Goal: Task Accomplishment & Management: Use online tool/utility

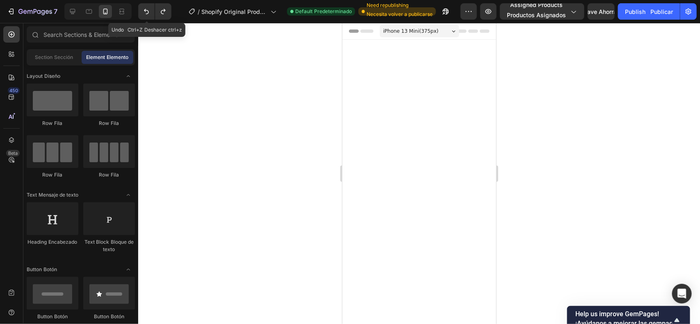
scroll to position [1626, 0]
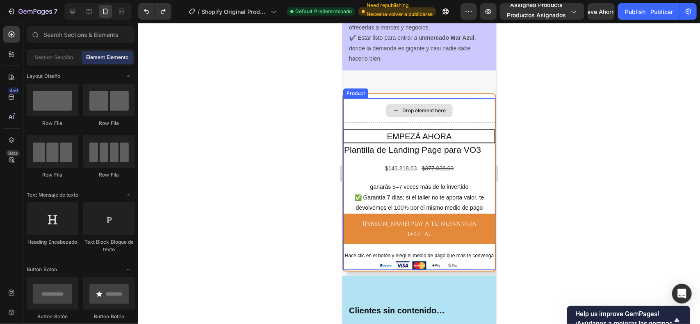
click at [441, 114] on div "Drop element here" at bounding box center [423, 110] width 43 height 7
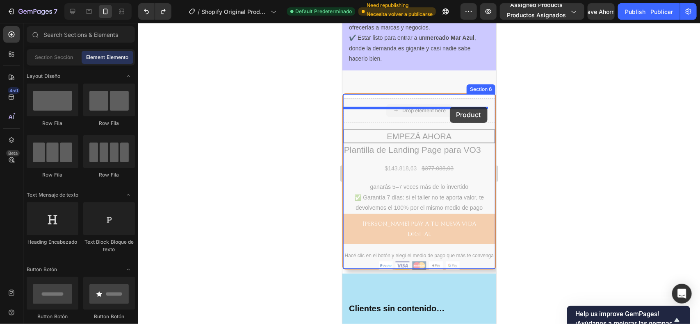
drag, startPoint x: 445, startPoint y: 121, endPoint x: 449, endPoint y: 107, distance: 14.5
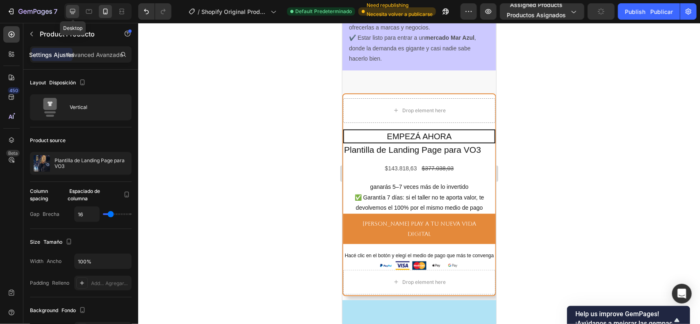
click at [72, 11] on icon at bounding box center [72, 11] width 5 height 5
type input "32"
type input "1200"
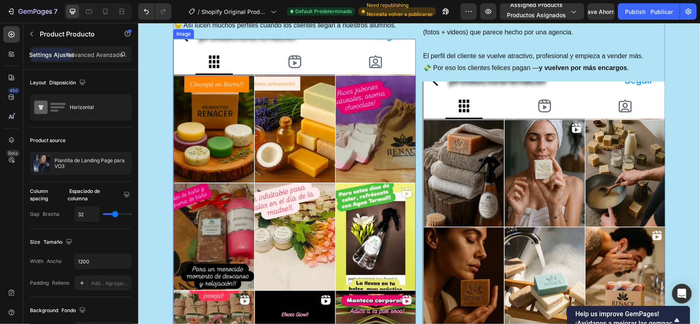
scroll to position [1733, 0]
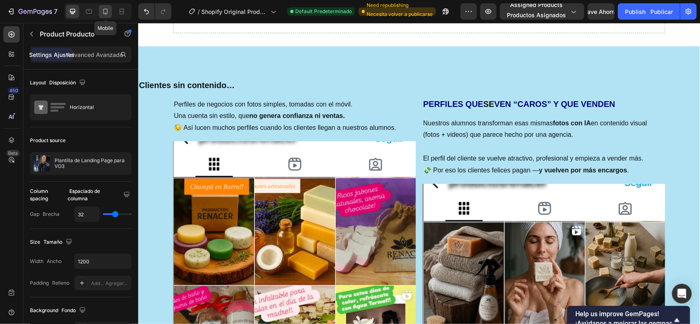
click at [105, 9] on icon at bounding box center [105, 11] width 8 height 8
type input "16"
type input "100%"
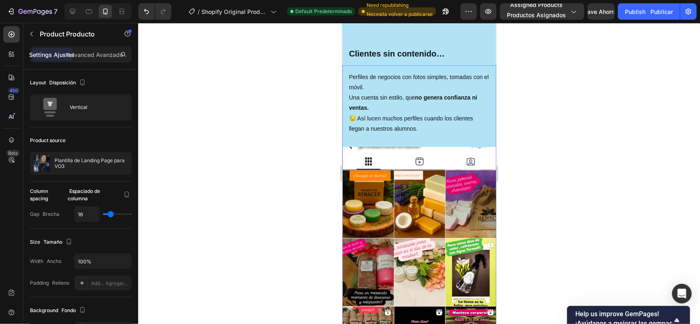
scroll to position [1580, 0]
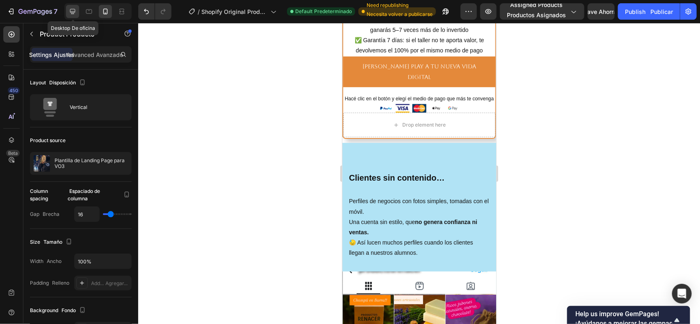
click at [70, 13] on icon at bounding box center [72, 11] width 8 height 8
type input "32"
type input "1200"
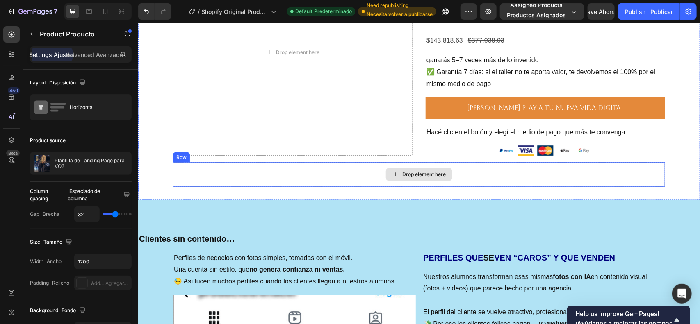
scroll to position [1682, 0]
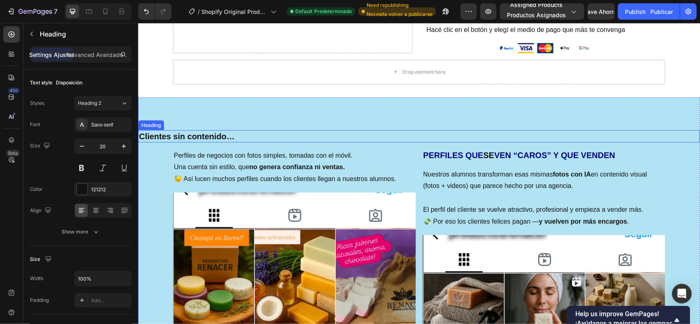
click at [309, 133] on h2 "Clientes sin contenido…" at bounding box center [419, 136] width 562 height 12
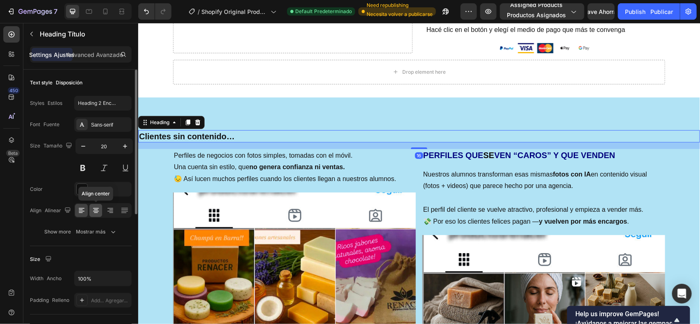
click at [94, 211] on icon at bounding box center [96, 211] width 8 height 8
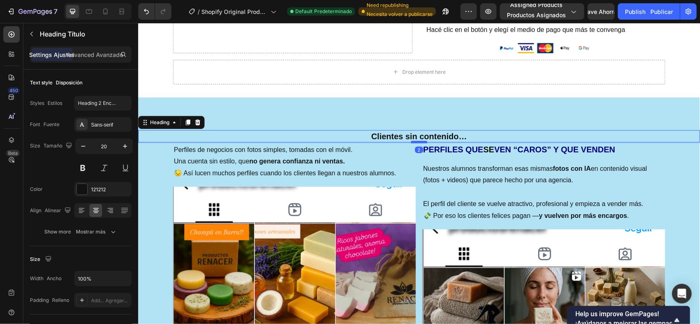
drag, startPoint x: 413, startPoint y: 148, endPoint x: 376, endPoint y: 141, distance: 38.0
click at [414, 141] on div at bounding box center [419, 142] width 16 height 2
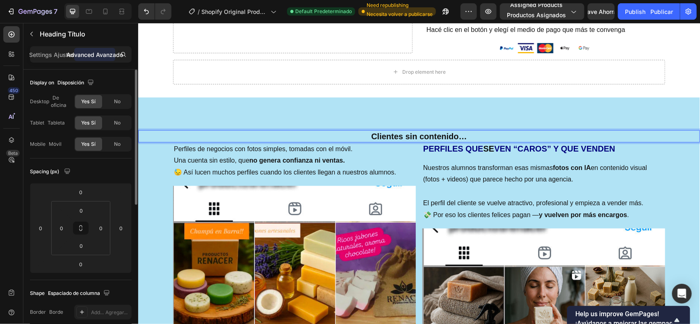
drag, startPoint x: 35, startPoint y: 52, endPoint x: 70, endPoint y: 83, distance: 46.8
click at [35, 52] on p "Settings Ajustes" at bounding box center [53, 54] width 46 height 9
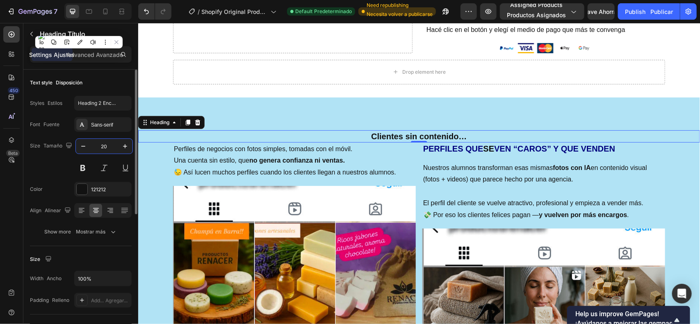
click at [105, 146] on input "20" at bounding box center [104, 146] width 27 height 15
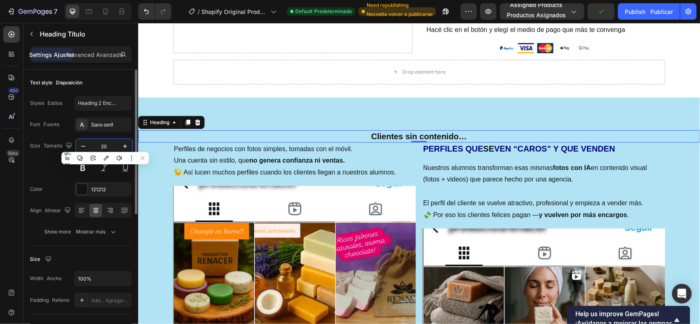
click at [55, 176] on div "Font Fuente Sans-serif Size Tamaño 20 Color 121212 [PERSON_NAME] Show more Most…" at bounding box center [81, 178] width 102 height 122
click at [109, 148] on input "20" at bounding box center [104, 146] width 27 height 15
click at [107, 145] on input "20" at bounding box center [104, 146] width 27 height 15
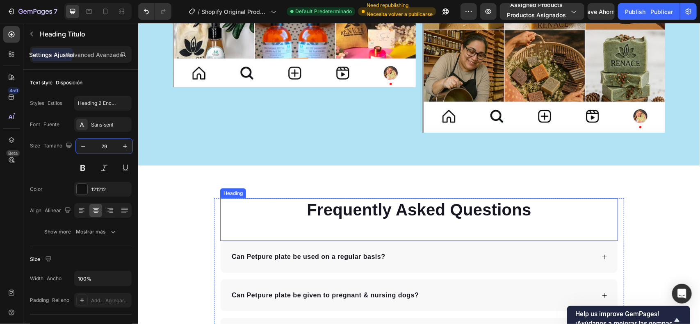
scroll to position [2195, 0]
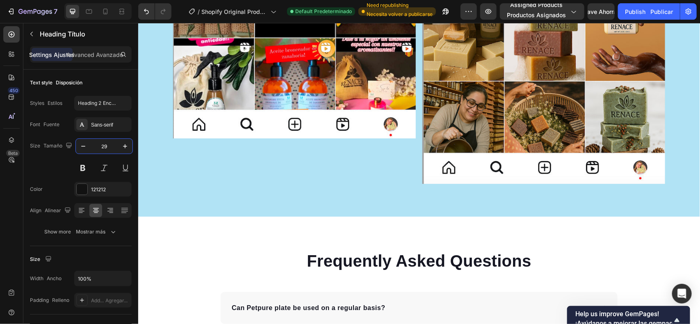
type input "29"
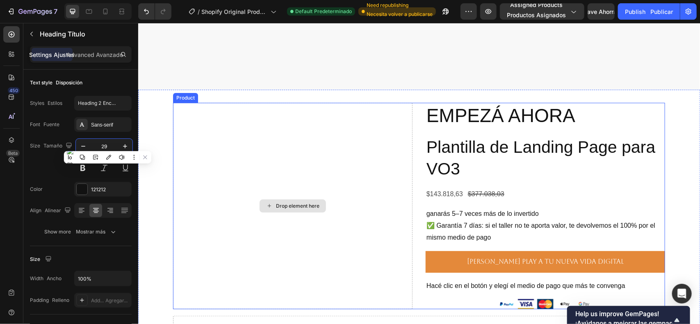
scroll to position [1682, 0]
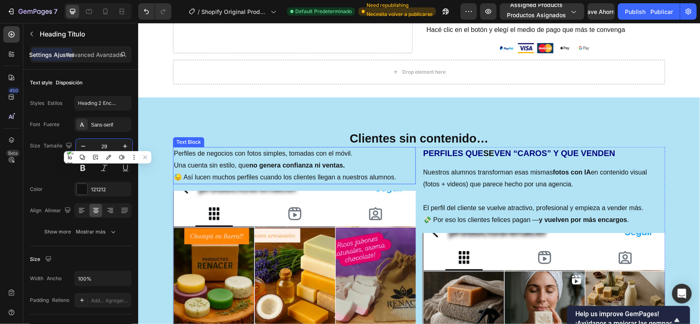
click at [362, 168] on p "Perfiles de negocios con fotos simples, tomadas con el móvil. Una cuenta sin es…" at bounding box center [293, 160] width 241 height 24
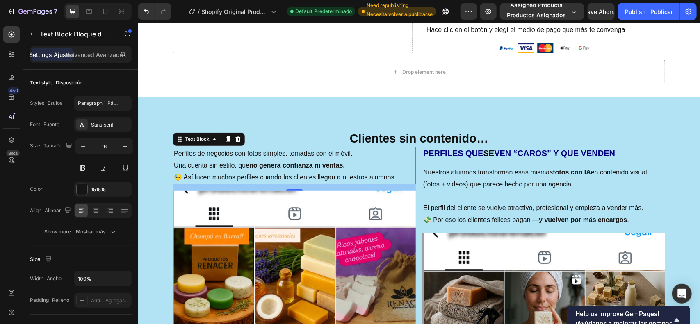
click at [369, 163] on p "Perfiles de negocios con fotos simples, tomadas con el móvil. Una cuenta sin es…" at bounding box center [293, 160] width 241 height 24
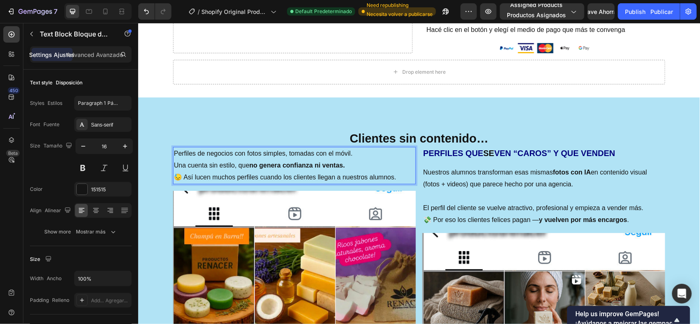
click at [369, 163] on p "Perfiles de negocios con fotos simples, tomadas con el móvil. Una cuenta sin es…" at bounding box center [293, 160] width 241 height 24
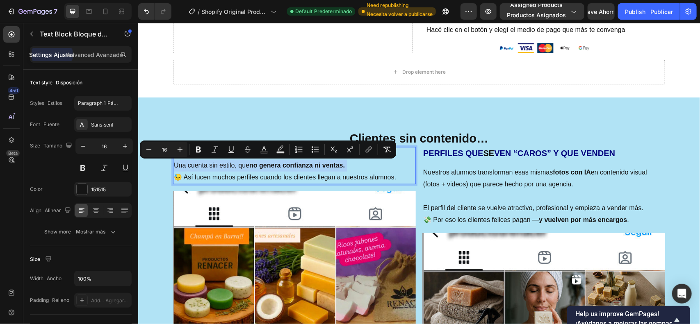
click at [369, 163] on p "Perfiles de negocios con fotos simples, tomadas con el móvil. Una cuenta sin es…" at bounding box center [293, 160] width 241 height 24
click at [389, 165] on p "Perfiles de negocios con fotos simples, tomadas con el móvil. Una cuenta sin es…" at bounding box center [293, 160] width 241 height 24
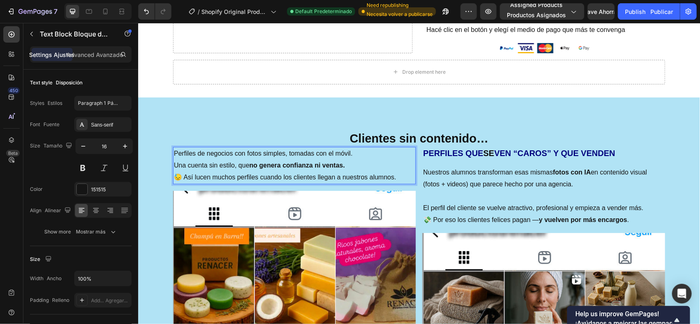
click at [392, 167] on p "Perfiles de negocios con fotos simples, tomadas con el móvil. Una cuenta sin es…" at bounding box center [293, 160] width 241 height 24
drag, startPoint x: 392, startPoint y: 167, endPoint x: 393, endPoint y: 174, distance: 7.8
click at [393, 169] on p "Perfiles de negocios con fotos simples, tomadas con el móvil. Una cuenta sin es…" at bounding box center [293, 160] width 241 height 24
click at [394, 175] on p "😓 Así lucen muchos perfiles cuando los clientes llegan a nuestros alumnos." at bounding box center [293, 177] width 241 height 12
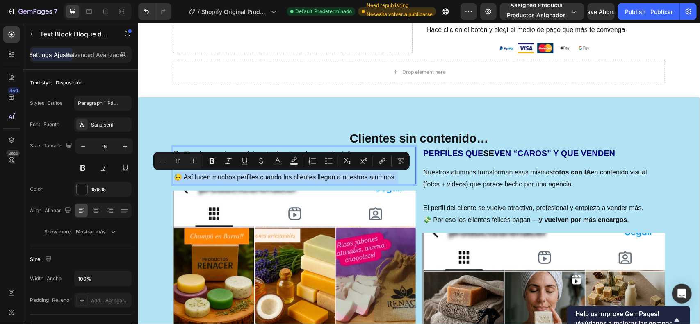
drag, startPoint x: 394, startPoint y: 175, endPoint x: 514, endPoint y: 192, distance: 121.8
click at [371, 157] on div "Perfiles de negocios con fotos simples, tomadas con el móvil. Una cuenta sin es…" at bounding box center [294, 165] width 243 height 37
click at [396, 171] on p "😓 Así lucen muchos perfiles cuando los clientes llegan a nuestros alumnos." at bounding box center [293, 177] width 241 height 12
click at [394, 176] on p "😓 Así lucen muchos perfiles cuando los clientes llegan a nuestros alumnos." at bounding box center [293, 177] width 241 height 12
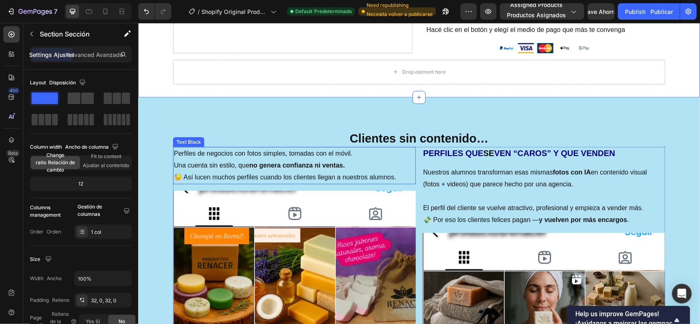
click at [242, 158] on p "Perfiles de negocios con fotos simples, tomadas con el móvil. Una cuenta sin es…" at bounding box center [293, 160] width 241 height 24
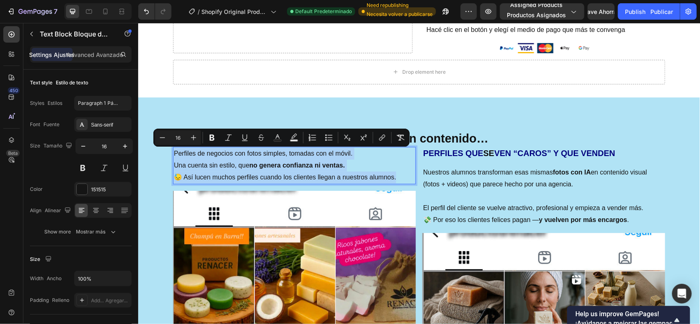
drag, startPoint x: 169, startPoint y: 148, endPoint x: 398, endPoint y: 174, distance: 230.7
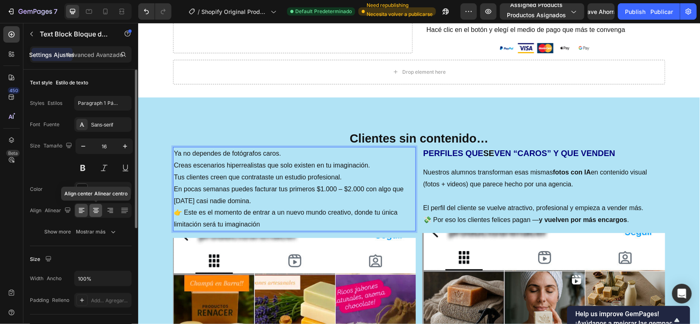
click at [96, 213] on icon at bounding box center [96, 213] width 4 height 1
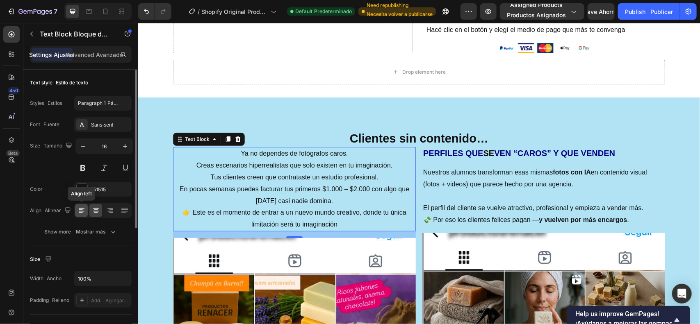
click at [79, 210] on icon at bounding box center [81, 210] width 4 height 1
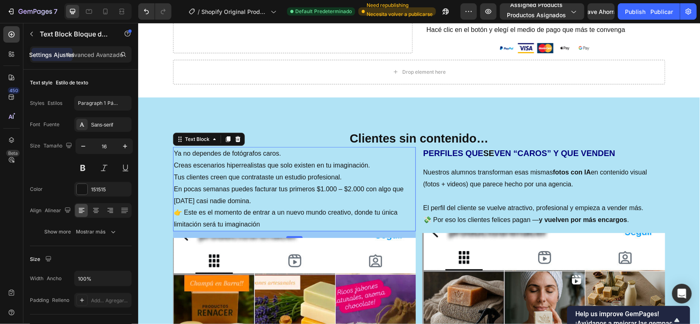
click at [176, 209] on p "👉 Este es el momento de entrar a un nuevo mundo creativo, donde tu única limita…" at bounding box center [293, 219] width 241 height 24
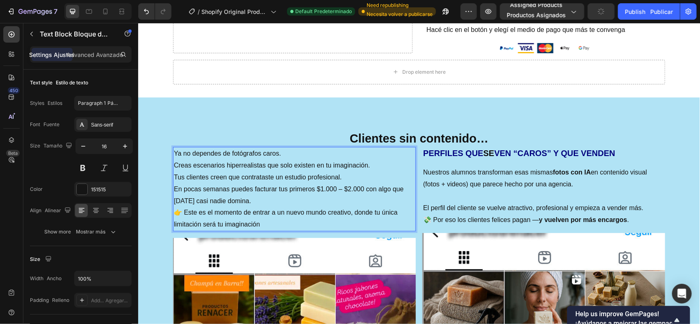
click at [173, 208] on p "👉 Este es el momento de entrar a un nuevo mundo creativo, donde tu única limita…" at bounding box center [293, 219] width 241 height 24
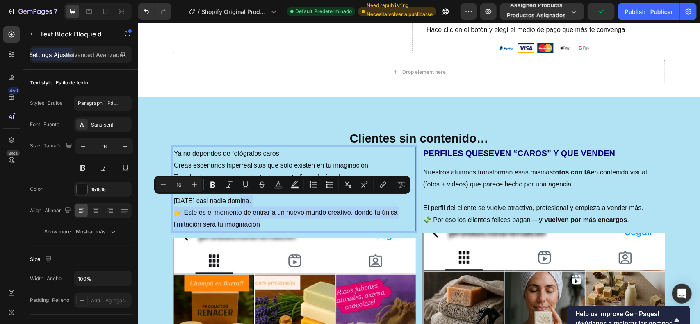
drag, startPoint x: 171, startPoint y: 208, endPoint x: 270, endPoint y: 221, distance: 99.3
click at [270, 221] on p "👉 Este es el momento de entrar a un nuevo mundo creativo, donde tu única limita…" at bounding box center [293, 219] width 241 height 24
click at [267, 226] on p "👉 Este es el momento de entrar a un nuevo mundo creativo, donde tu única limita…" at bounding box center [293, 219] width 241 height 24
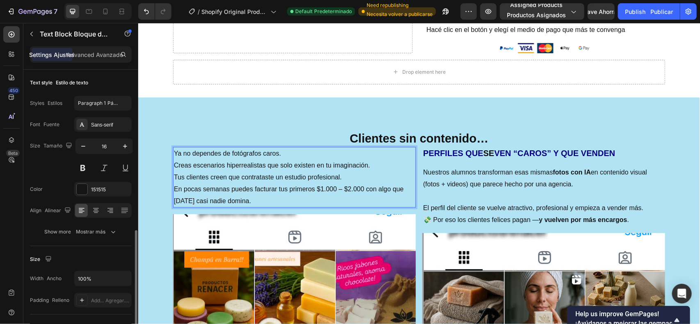
scroll to position [103, 0]
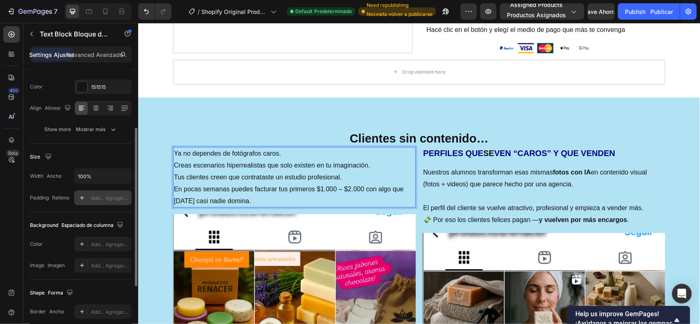
click at [100, 192] on div "Add... Agregar..." at bounding box center [102, 198] width 57 height 15
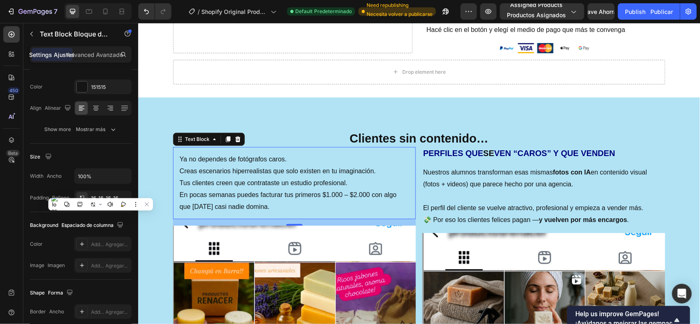
click at [407, 148] on div "Ya no dependes de fotógrafos caros. Creas escenarios hiperrealistas que solo ex…" at bounding box center [294, 183] width 243 height 72
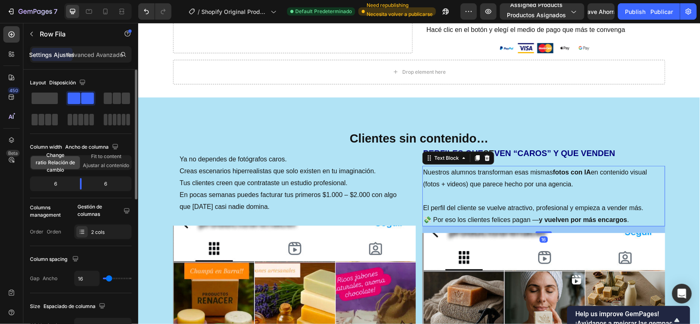
click at [465, 187] on p "Nuestros alumnos transforman esas mismas fotos con IA en contenido visual (foto…" at bounding box center [543, 179] width 241 height 24
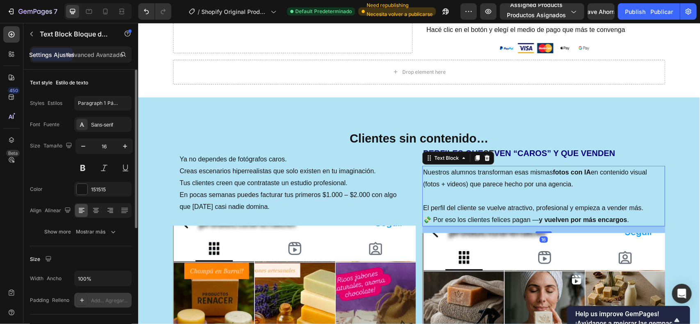
click at [98, 301] on div "Add... Agregar..." at bounding box center [110, 300] width 39 height 7
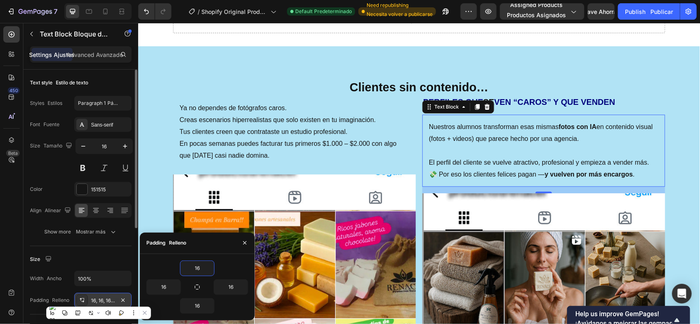
scroll to position [1682, 0]
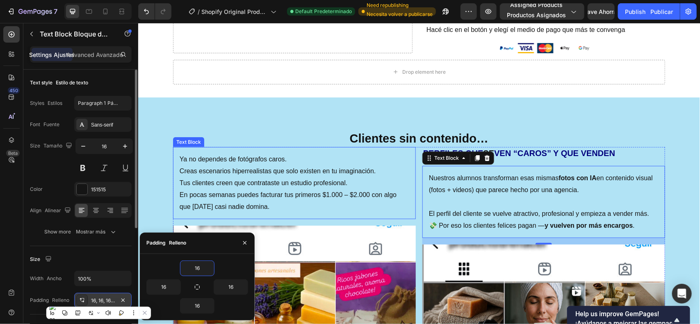
click at [329, 198] on p "En pocas semanas puedes facturar tus primeros $1.000 – $2.000 con algo que [DAT…" at bounding box center [294, 201] width 230 height 24
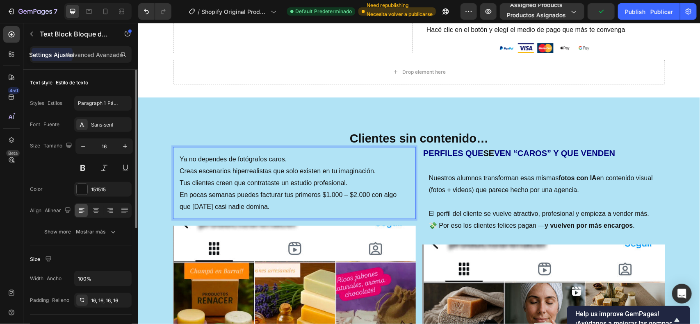
click at [285, 150] on div "Ya no dependes de fotógrafos caros. Creas escenarios hiperrealistas que solo ex…" at bounding box center [294, 183] width 243 height 72
click at [517, 173] on p "Nuestros alumnos transforman esas mismas fotos con IA en contenido visual (foto…" at bounding box center [544, 184] width 230 height 24
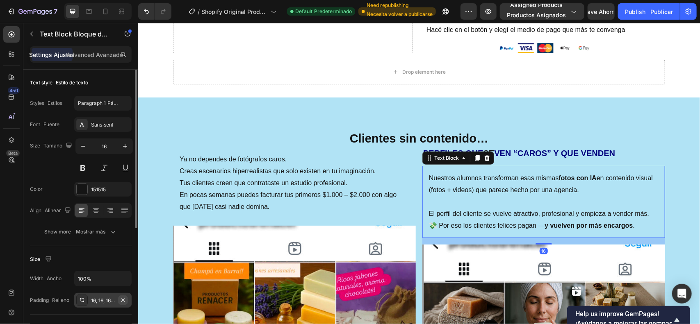
click at [121, 302] on icon "button" at bounding box center [123, 300] width 7 height 7
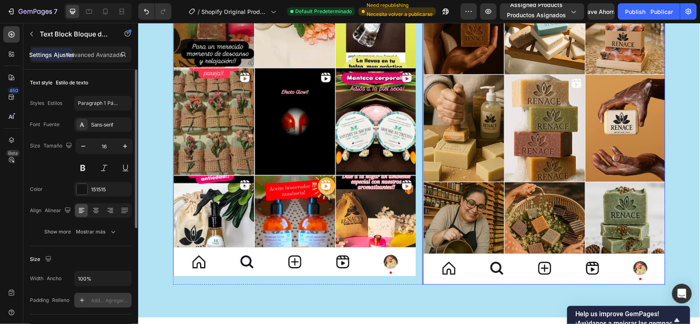
scroll to position [2246, 0]
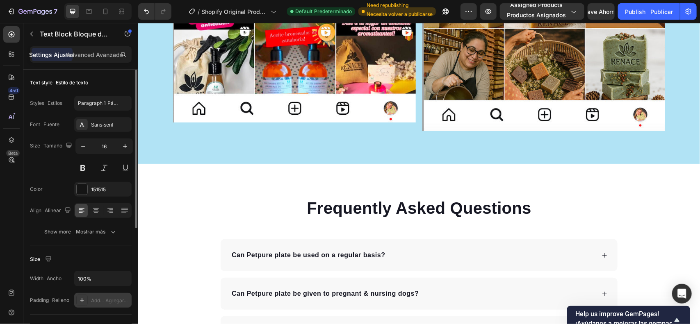
drag, startPoint x: 675, startPoint y: 194, endPoint x: 652, endPoint y: 197, distance: 22.7
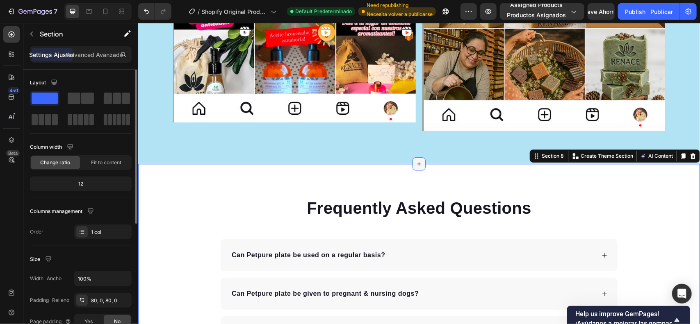
click at [418, 165] on div at bounding box center [418, 163] width 13 height 13
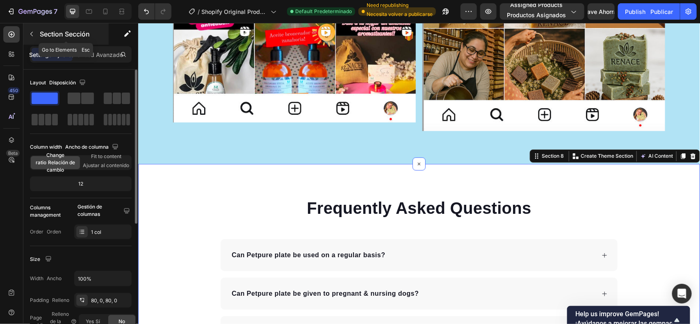
click at [30, 32] on icon "button" at bounding box center [31, 34] width 7 height 7
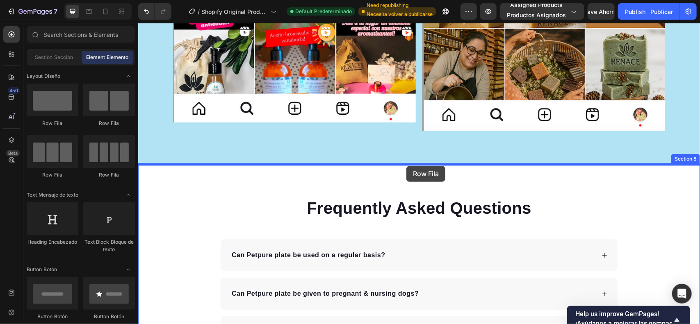
drag, startPoint x: 199, startPoint y: 126, endPoint x: 406, endPoint y: 166, distance: 210.4
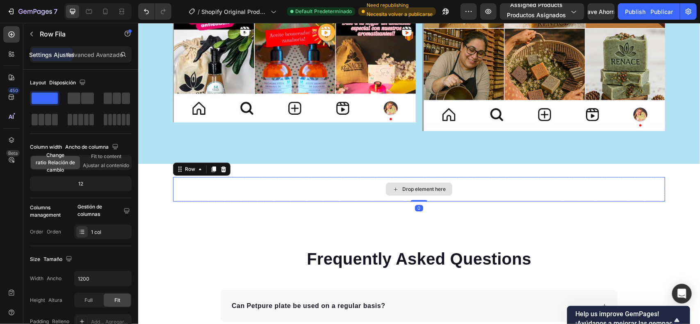
drag, startPoint x: 415, startPoint y: 205, endPoint x: 416, endPoint y: 196, distance: 9.5
click at [416, 196] on div "Drop element here Row 0" at bounding box center [419, 189] width 492 height 25
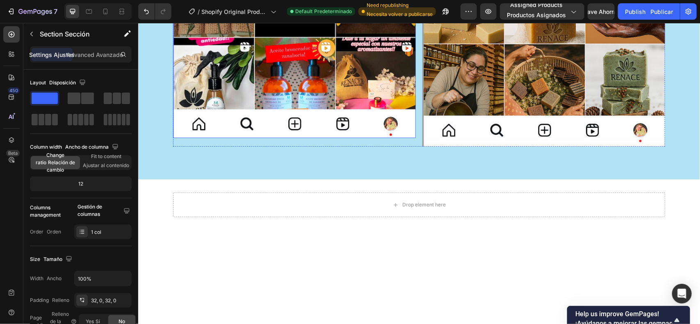
scroll to position [1948, 0]
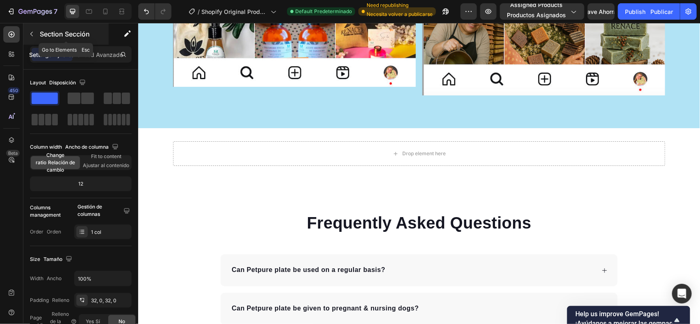
click at [35, 31] on button "button" at bounding box center [31, 33] width 13 height 13
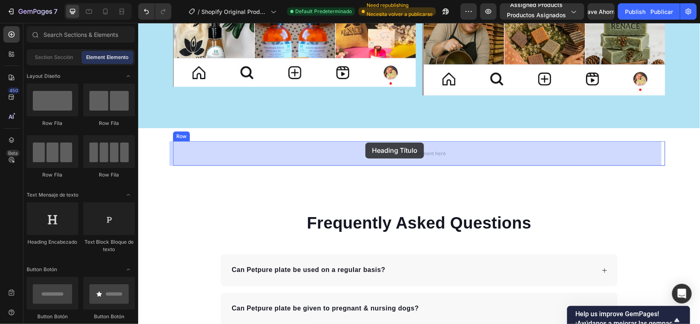
drag, startPoint x: 244, startPoint y: 220, endPoint x: 365, endPoint y: 142, distance: 144.0
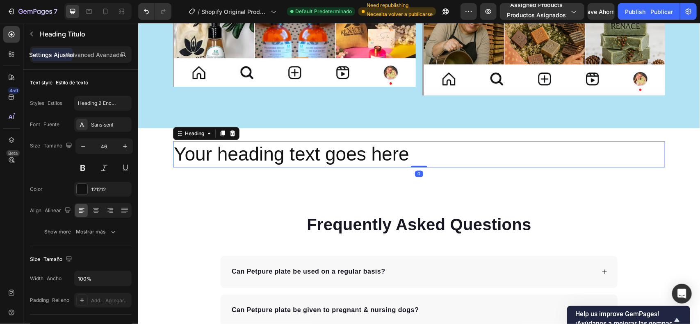
click at [424, 148] on h2 "Your heading text goes here" at bounding box center [419, 154] width 492 height 26
click at [424, 151] on p "Your heading text goes here" at bounding box center [418, 154] width 490 height 25
click at [424, 152] on p "Your heading text goes here" at bounding box center [418, 154] width 490 height 25
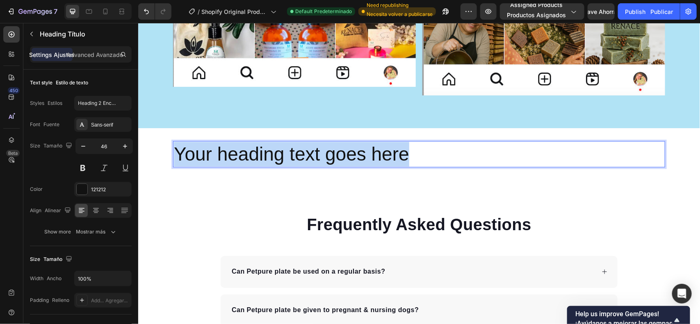
click at [424, 152] on p "Your heading text goes here" at bounding box center [418, 154] width 490 height 25
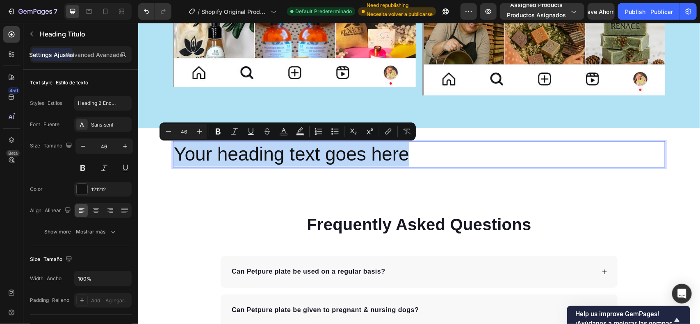
click at [424, 152] on p "Your heading text goes here" at bounding box center [418, 154] width 490 height 25
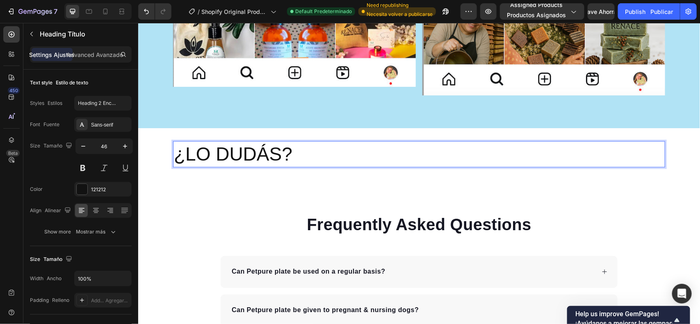
click at [354, 158] on p "¿LO DUDÁS?" at bounding box center [418, 154] width 490 height 25
click at [353, 155] on p "¿LO DUDÁS?" at bounding box center [418, 154] width 490 height 25
click at [351, 155] on p "¿LO DUDÁS?" at bounding box center [418, 154] width 490 height 25
click at [96, 210] on icon at bounding box center [96, 211] width 8 height 8
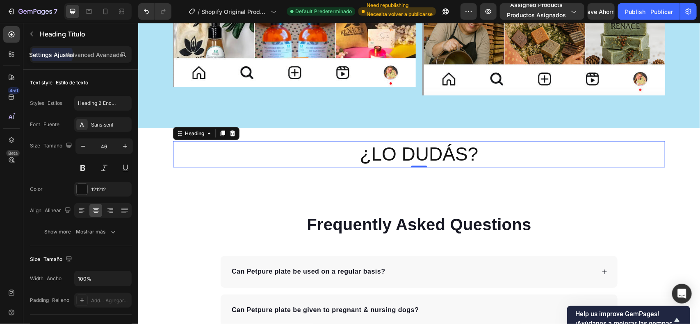
click at [331, 146] on p "¿LO DUDÁS?" at bounding box center [418, 154] width 490 height 25
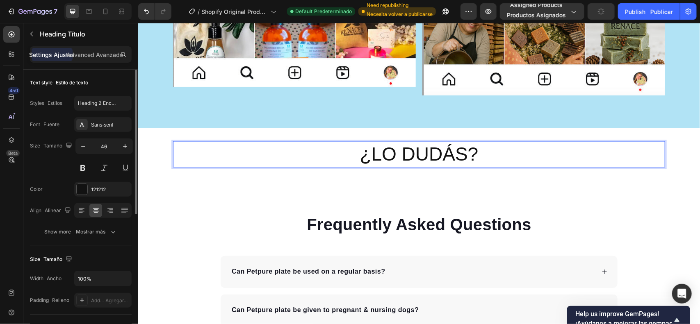
click at [115, 142] on input "46" at bounding box center [104, 146] width 27 height 15
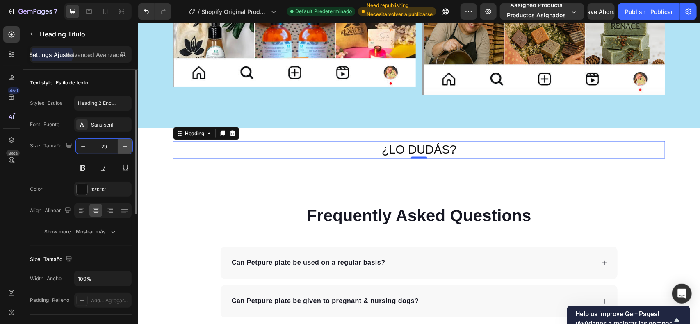
type input "2"
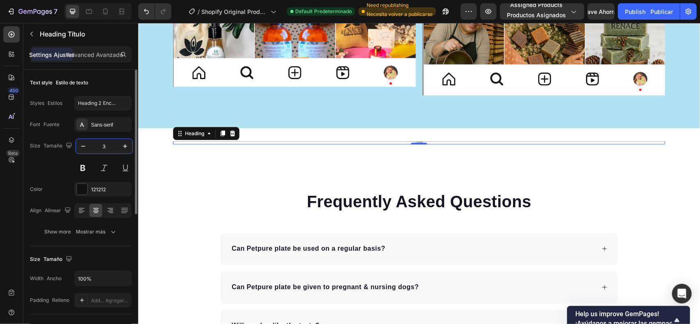
type input "33"
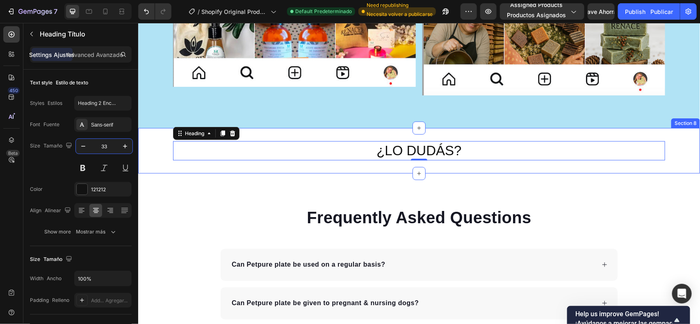
click at [181, 161] on div "¿LO DUDÁS? Heading 0 Row Section 8" at bounding box center [419, 151] width 562 height 46
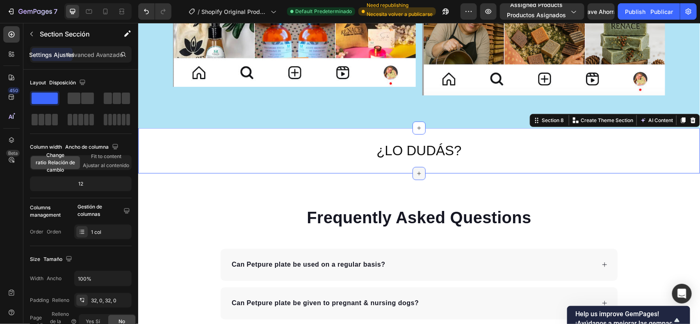
drag, startPoint x: 420, startPoint y: 160, endPoint x: 413, endPoint y: 171, distance: 12.3
click at [420, 164] on div "¿LO DUDÁS? Heading Row Section 8 You can create reusable sections Create Theme …" at bounding box center [419, 151] width 562 height 46
click at [33, 29] on div at bounding box center [31, 33] width 13 height 13
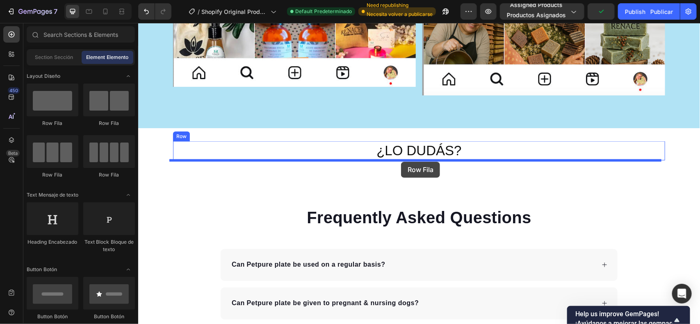
drag, startPoint x: 202, startPoint y: 173, endPoint x: 401, endPoint y: 161, distance: 198.9
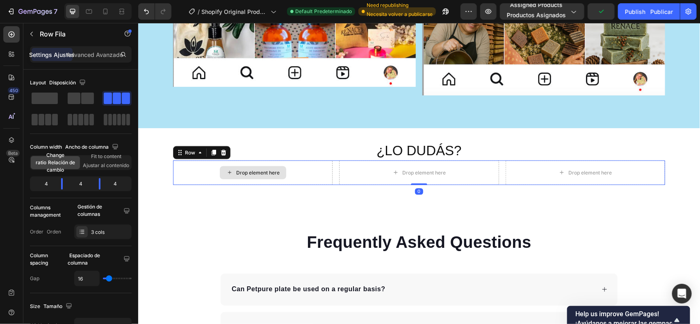
click at [285, 175] on div "Drop element here" at bounding box center [253, 172] width 160 height 25
drag, startPoint x: 29, startPoint y: 36, endPoint x: 46, endPoint y: 44, distance: 19.6
click at [29, 36] on icon "button" at bounding box center [31, 34] width 7 height 7
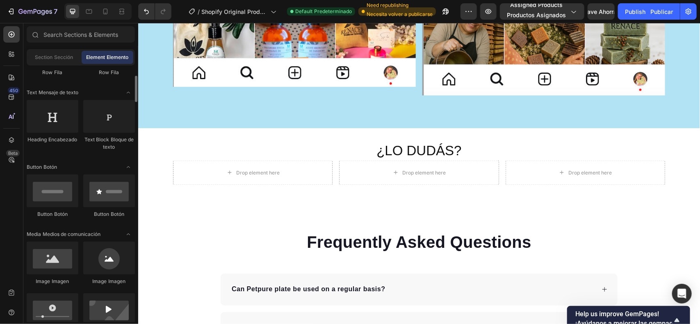
scroll to position [256, 0]
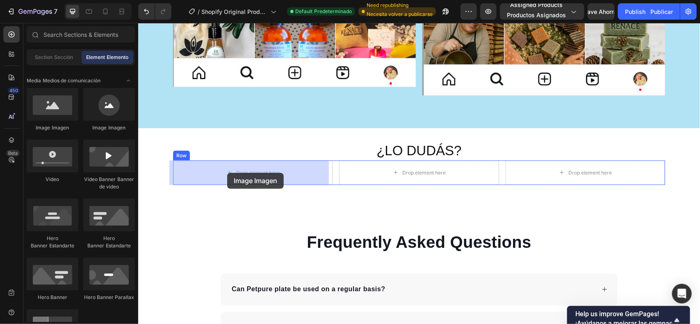
drag, startPoint x: 253, startPoint y: 135, endPoint x: 227, endPoint y: 172, distance: 45.9
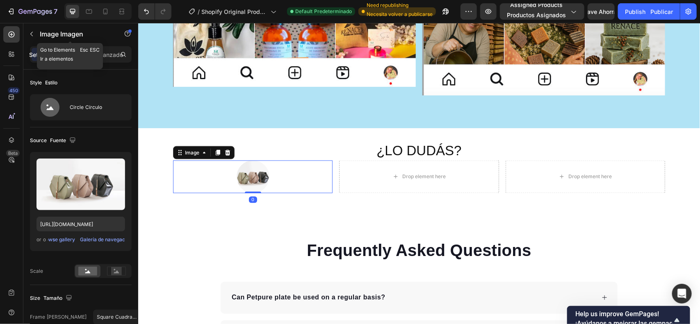
drag, startPoint x: 39, startPoint y: 38, endPoint x: 36, endPoint y: 35, distance: 4.4
click at [40, 38] on p "Image Imagen" at bounding box center [75, 34] width 70 height 10
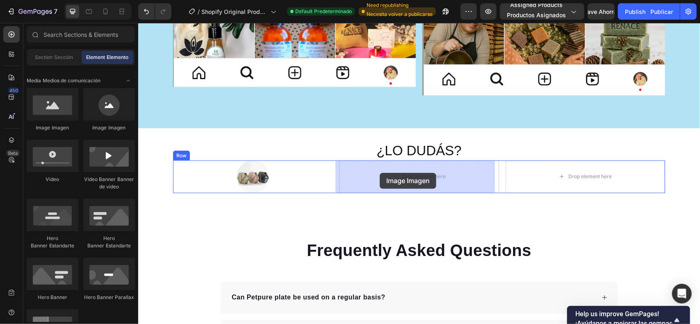
drag, startPoint x: 253, startPoint y: 128, endPoint x: 165, endPoint y: 124, distance: 88.3
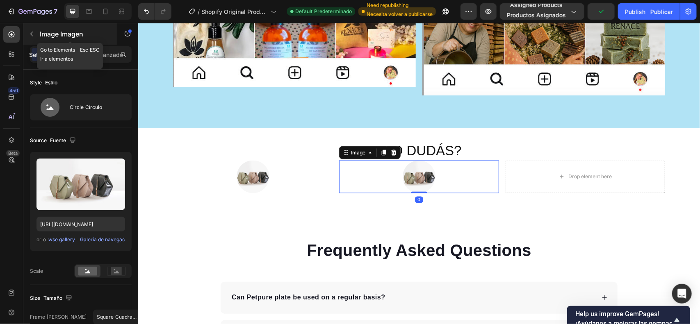
click at [35, 27] on button "button" at bounding box center [31, 33] width 13 height 13
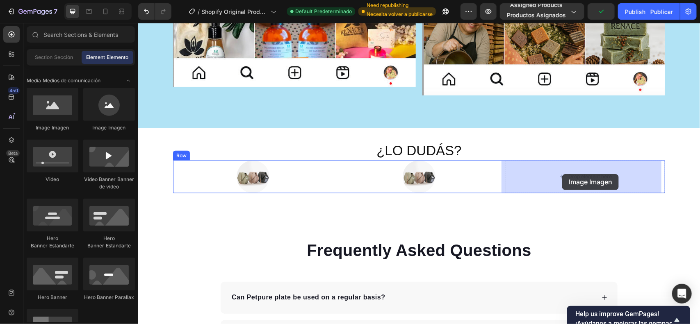
drag, startPoint x: 249, startPoint y: 130, endPoint x: 409, endPoint y: 176, distance: 166.4
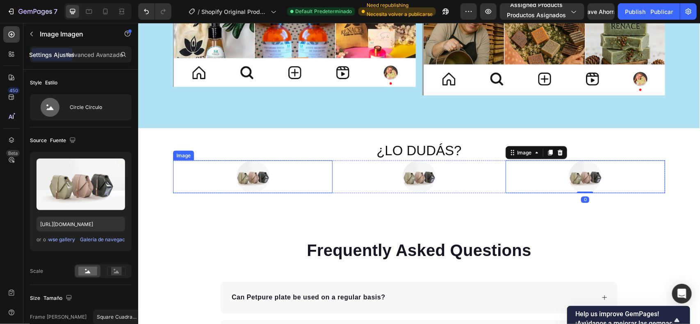
click at [284, 182] on div at bounding box center [253, 176] width 160 height 33
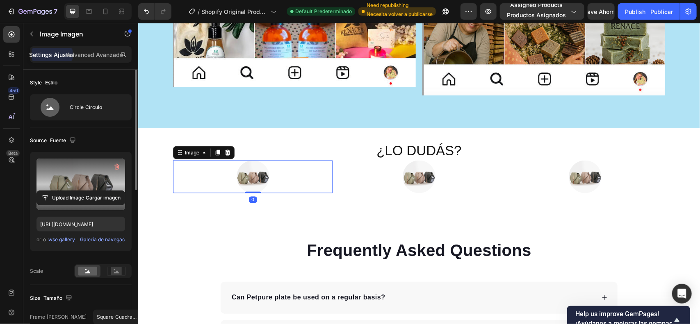
click at [89, 189] on label at bounding box center [80, 185] width 89 height 52
click at [89, 191] on input "file" at bounding box center [81, 198] width 88 height 14
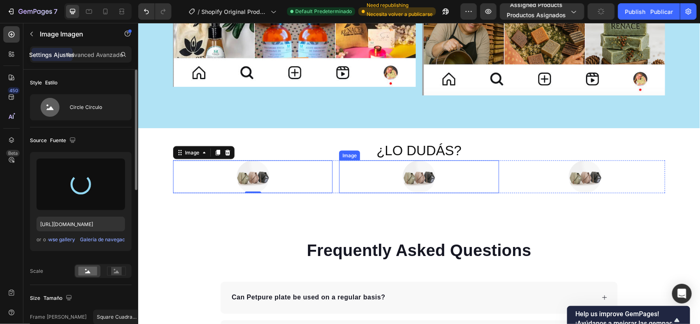
type input "[URL][DOMAIN_NAME]"
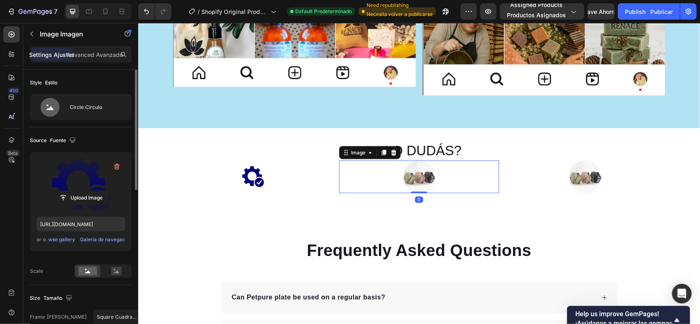
drag, startPoint x: 413, startPoint y: 176, endPoint x: 271, endPoint y: 185, distance: 141.4
click at [409, 176] on img at bounding box center [418, 176] width 33 height 33
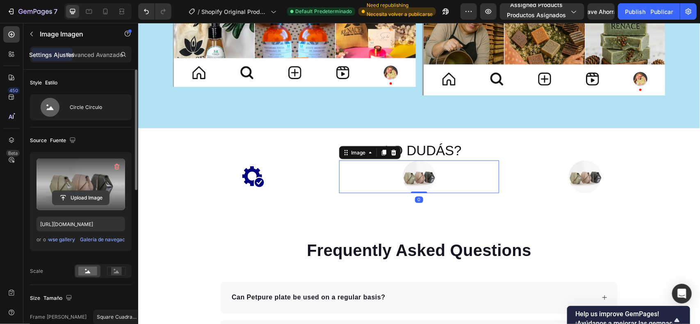
click at [70, 191] on div "Upload Image" at bounding box center [80, 185] width 89 height 52
click at [87, 198] on input "file" at bounding box center [81, 198] width 88 height 14
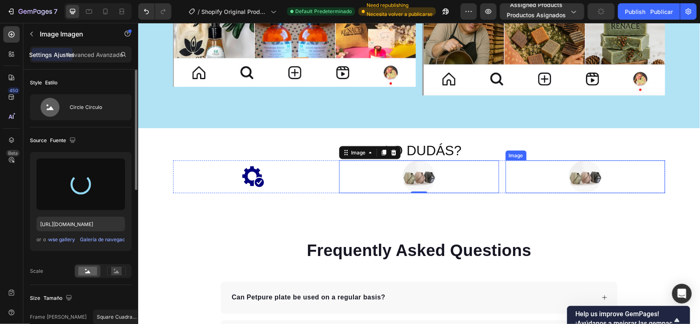
click at [599, 179] on div at bounding box center [585, 176] width 160 height 33
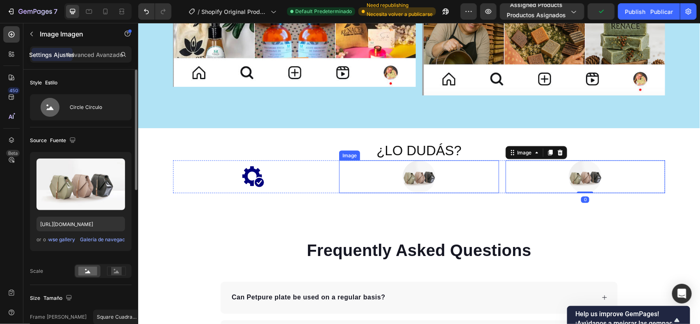
click at [413, 173] on img at bounding box center [418, 176] width 33 height 33
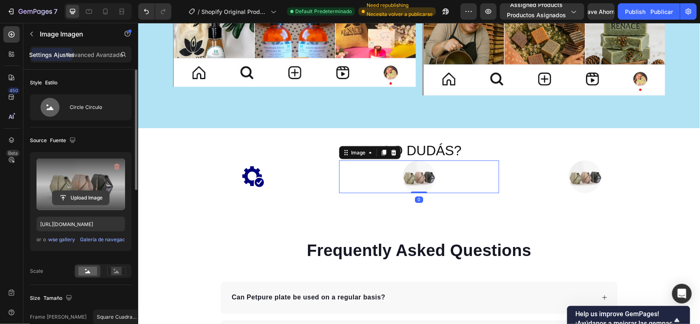
click at [89, 197] on input "file" at bounding box center [80, 198] width 57 height 14
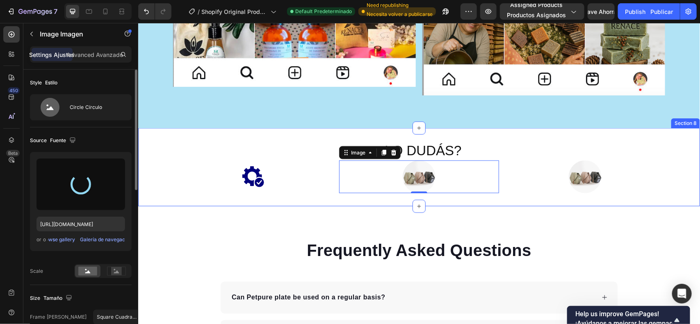
type input "[URL][DOMAIN_NAME]"
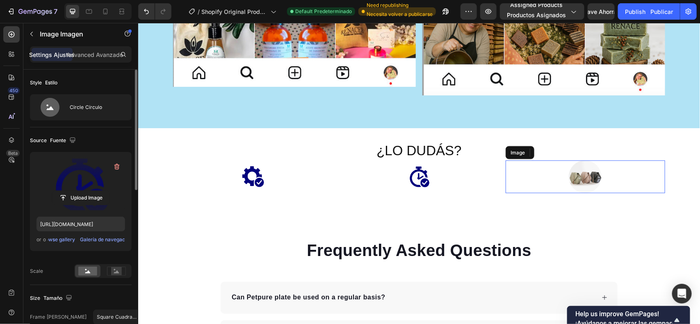
click at [573, 177] on img at bounding box center [584, 176] width 33 height 33
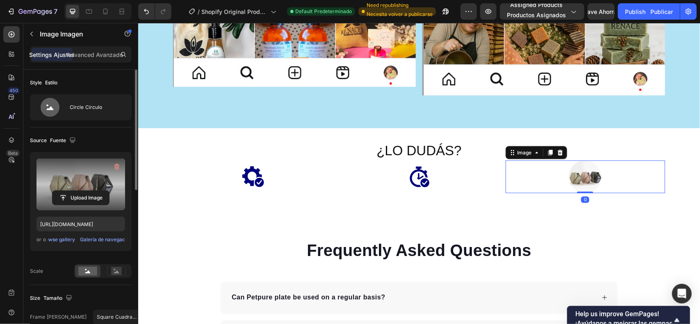
drag, startPoint x: 94, startPoint y: 190, endPoint x: 98, endPoint y: 189, distance: 4.1
click at [98, 189] on label at bounding box center [80, 185] width 89 height 52
click at [98, 191] on input "file" at bounding box center [80, 198] width 57 height 14
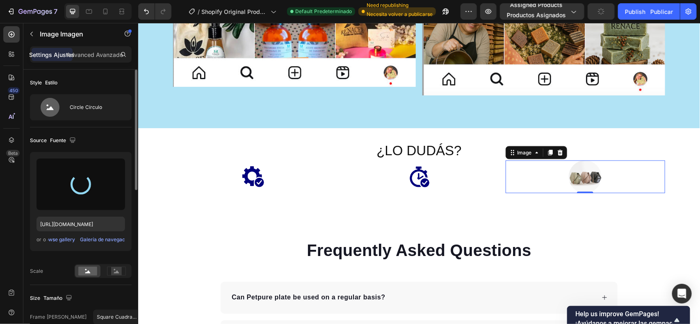
type input "[URL][DOMAIN_NAME]"
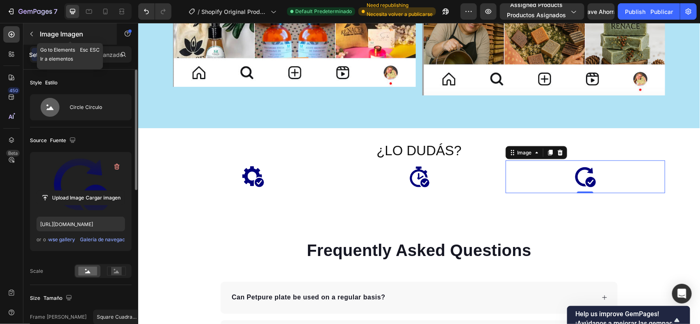
click at [37, 40] on div at bounding box center [31, 33] width 13 height 13
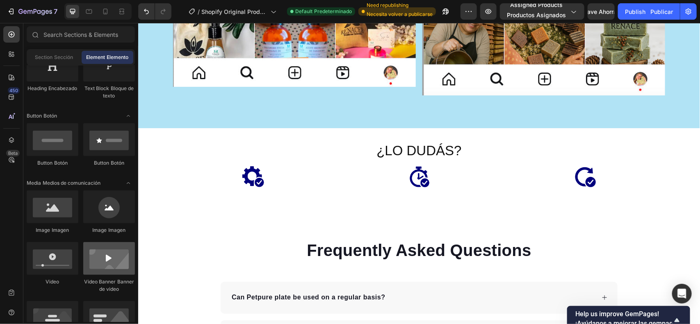
scroll to position [103, 0]
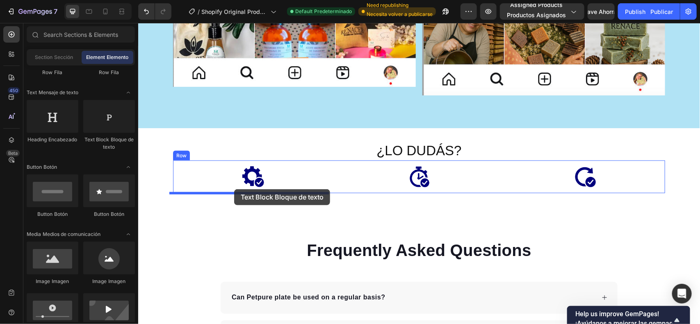
drag, startPoint x: 260, startPoint y: 142, endPoint x: 234, endPoint y: 189, distance: 54.0
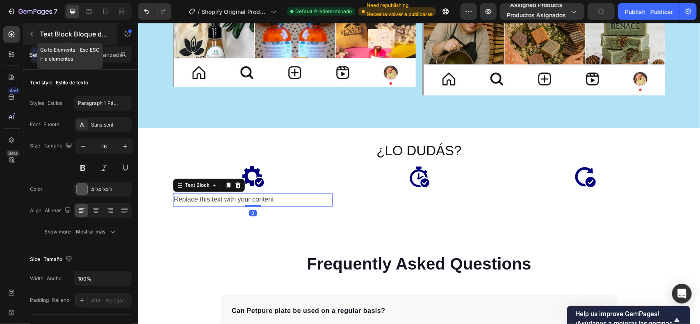
click at [33, 31] on icon "button" at bounding box center [31, 34] width 7 height 7
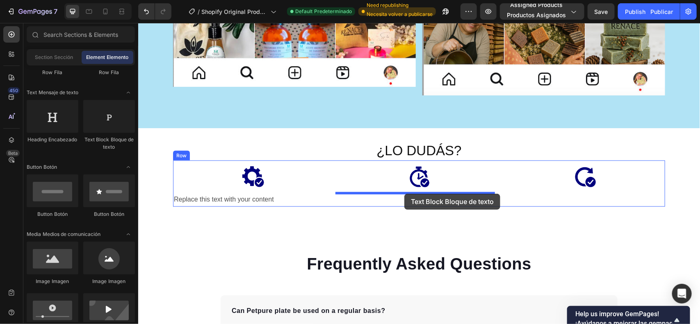
drag, startPoint x: 245, startPoint y: 158, endPoint x: 404, endPoint y: 194, distance: 163.1
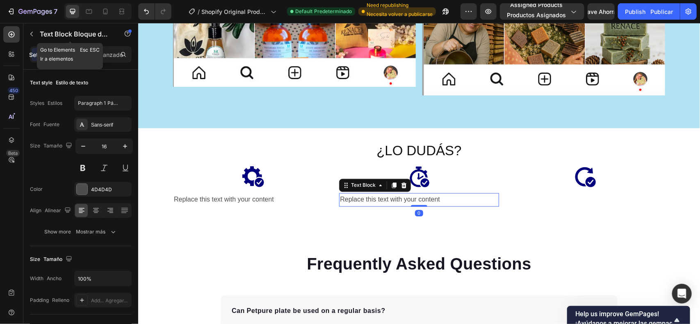
drag, startPoint x: 31, startPoint y: 33, endPoint x: 35, endPoint y: 33, distance: 4.5
click at [31, 33] on icon "button" at bounding box center [31, 34] width 7 height 7
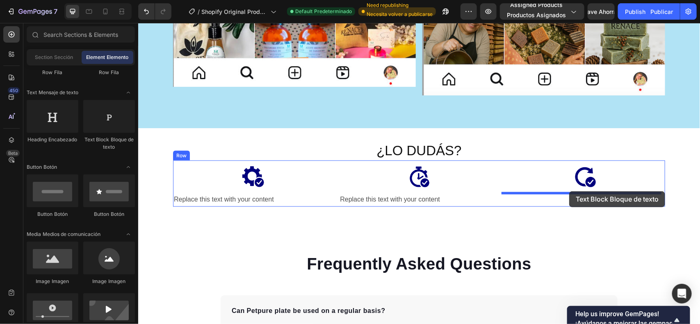
drag, startPoint x: 245, startPoint y: 148, endPoint x: 569, endPoint y: 191, distance: 326.8
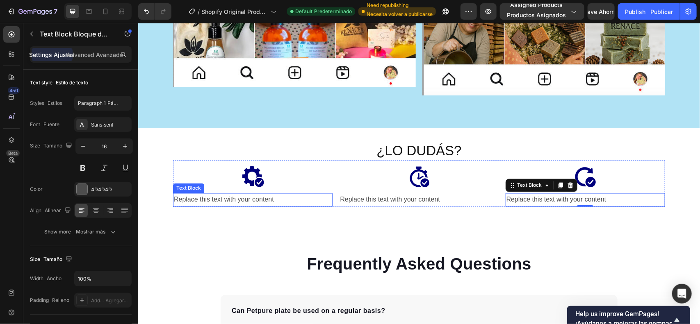
click at [217, 203] on div "Replace this text with your content" at bounding box center [253, 200] width 160 height 14
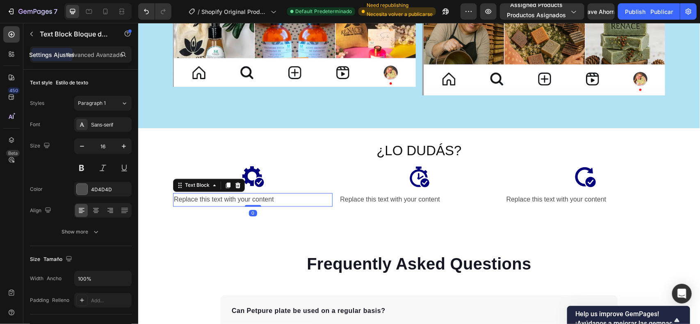
click at [217, 203] on div "Replace this text with your content" at bounding box center [253, 200] width 160 height 14
click at [217, 203] on p "Replace this text with your content" at bounding box center [252, 200] width 158 height 12
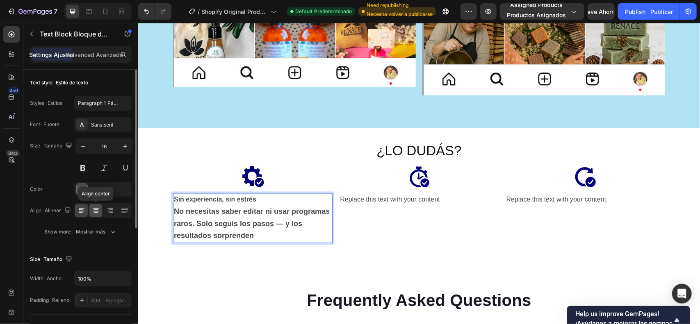
click at [99, 213] on icon at bounding box center [96, 211] width 8 height 8
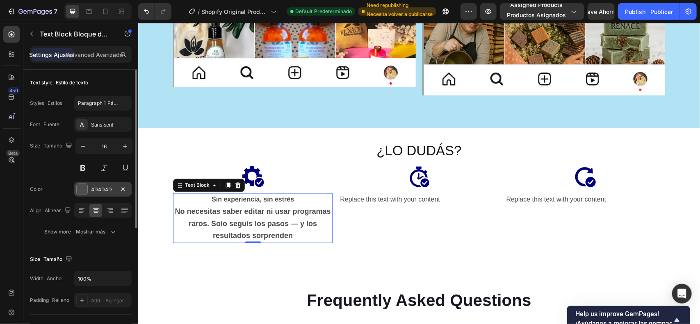
click at [83, 188] on div at bounding box center [82, 189] width 11 height 11
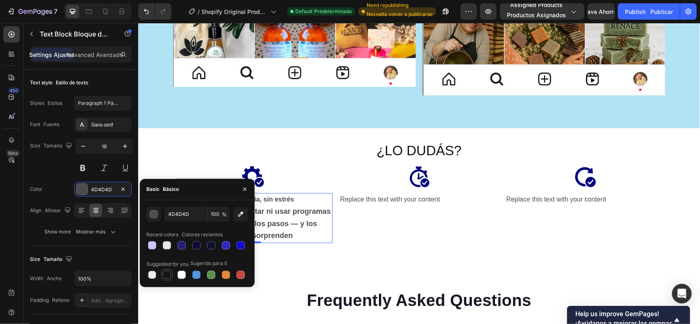
click at [163, 269] on div at bounding box center [166, 274] width 11 height 11
type input "151515"
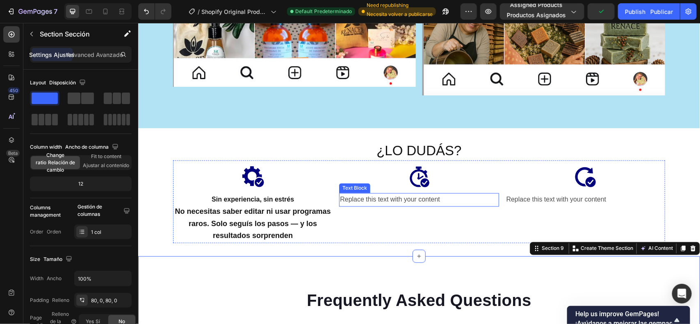
click at [400, 199] on div "Replace this text with your content" at bounding box center [419, 200] width 160 height 14
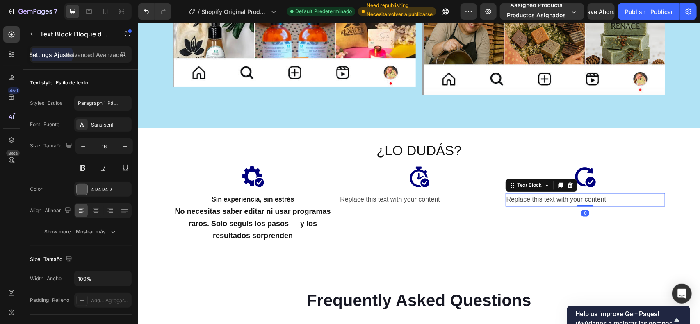
click at [586, 196] on div "Replace this text with your content" at bounding box center [585, 200] width 160 height 14
click at [586, 198] on div "Replace this text with your content" at bounding box center [585, 200] width 160 height 14
click at [586, 198] on p "Replace this text with your content" at bounding box center [585, 200] width 158 height 12
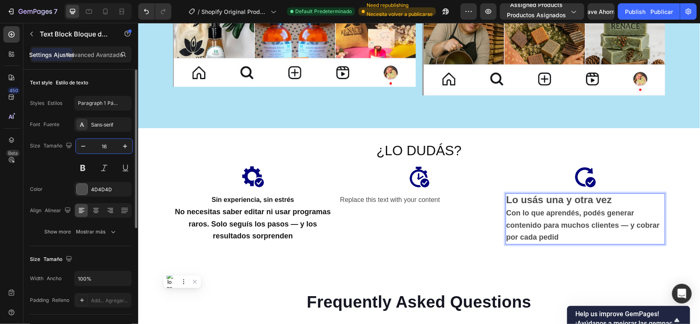
click at [107, 147] on input "16" at bounding box center [104, 146] width 27 height 15
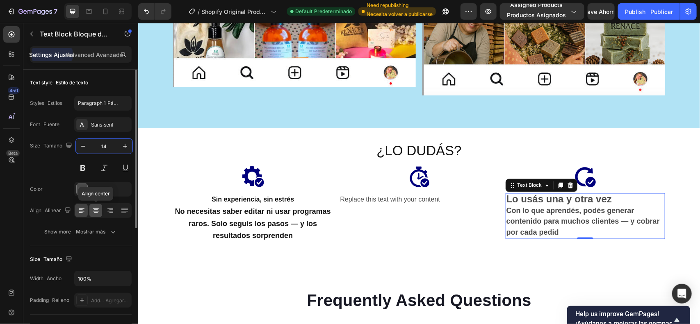
type input "14"
click at [97, 207] on icon at bounding box center [96, 211] width 8 height 8
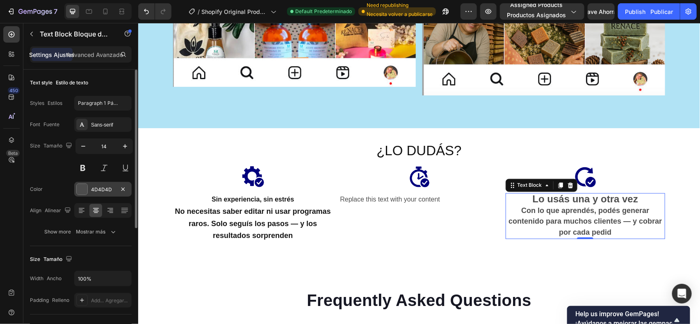
click at [78, 187] on div at bounding box center [82, 189] width 11 height 11
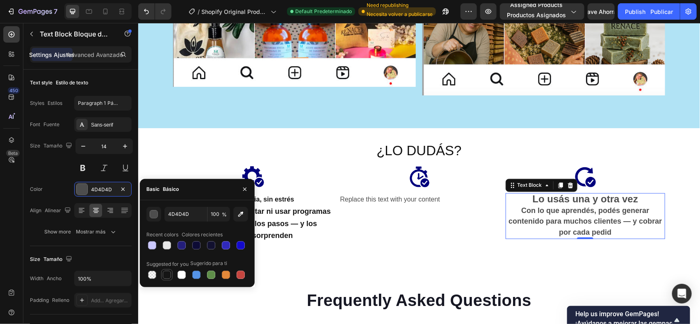
click at [163, 275] on div at bounding box center [167, 275] width 8 height 8
type input "151515"
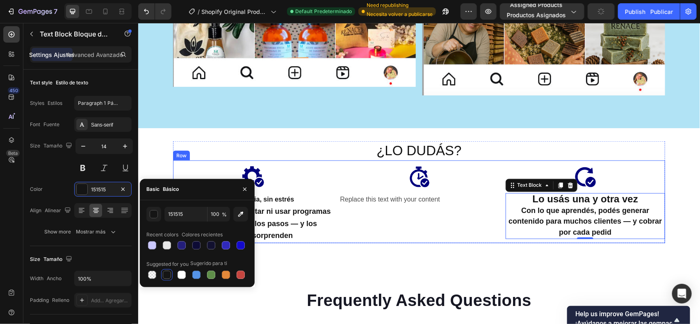
click at [455, 220] on div "Image Replace this text with your content Text Block" at bounding box center [419, 201] width 160 height 83
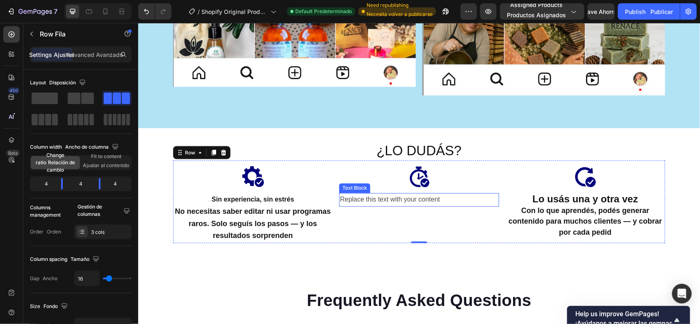
click at [414, 201] on div "Replace this text with your content" at bounding box center [419, 200] width 160 height 14
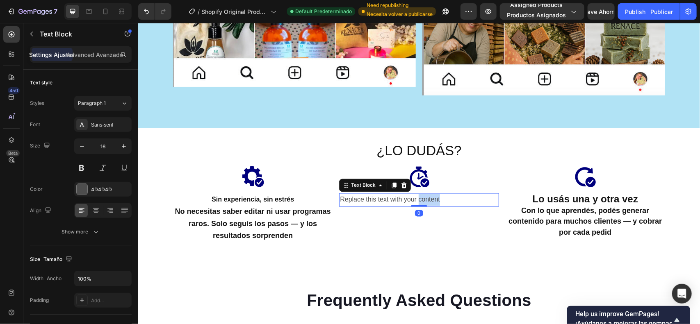
click at [414, 201] on div "Replace this text with your content" at bounding box center [419, 200] width 160 height 14
click at [414, 201] on p "Replace this text with your content" at bounding box center [419, 200] width 158 height 12
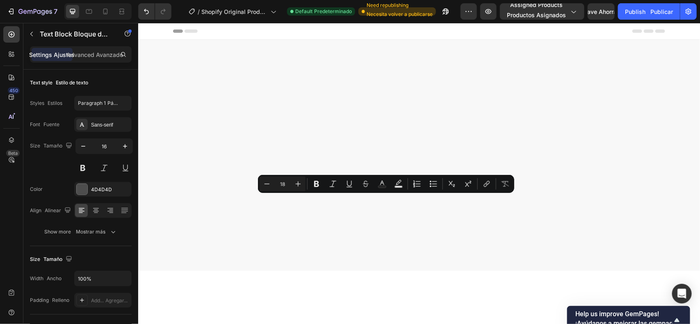
scroll to position [1948, 0]
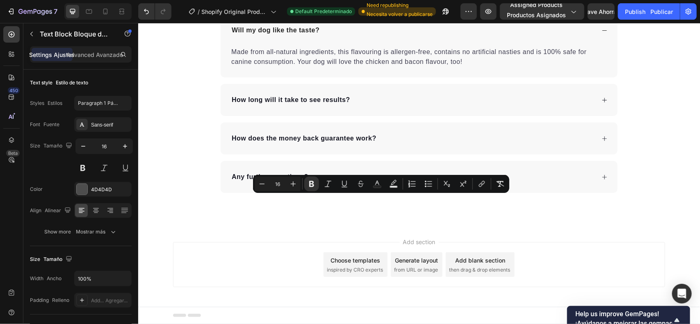
drag, startPoint x: 433, startPoint y: 201, endPoint x: 344, endPoint y: 196, distance: 88.7
click at [290, 185] on icon "Editor contextual toolbar" at bounding box center [293, 184] width 8 height 8
click at [290, 184] on icon "Editor contextual toolbar" at bounding box center [293, 184] width 8 height 8
type input "18"
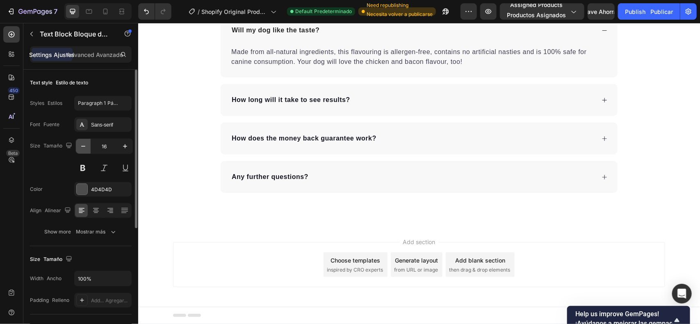
click at [85, 151] on button "button" at bounding box center [83, 146] width 15 height 15
type input "15"
click at [96, 213] on icon at bounding box center [96, 213] width 4 height 1
drag, startPoint x: 462, startPoint y: 233, endPoint x: 341, endPoint y: 214, distance: 122.4
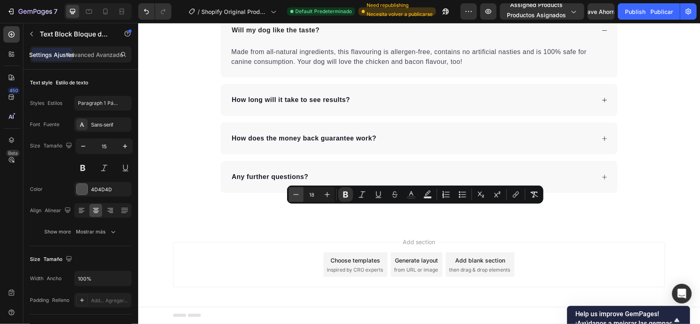
click at [294, 197] on icon "Editor contextual toolbar" at bounding box center [296, 195] width 8 height 8
type input "16"
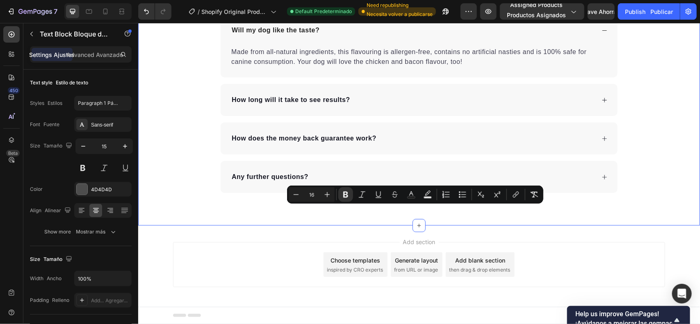
click at [466, 226] on div "Frequently Asked Questions Heading Can Petpure plate be used on a regular basis…" at bounding box center [419, 43] width 562 height 364
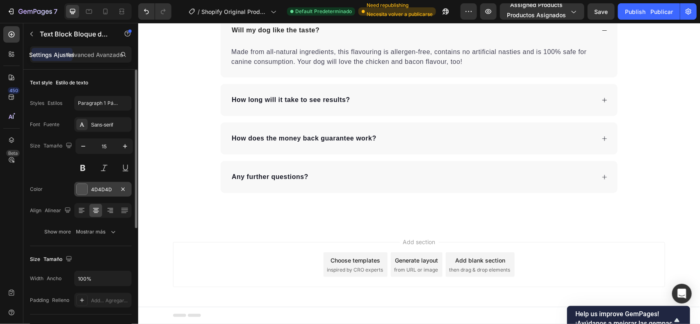
click at [81, 189] on div at bounding box center [82, 189] width 11 height 11
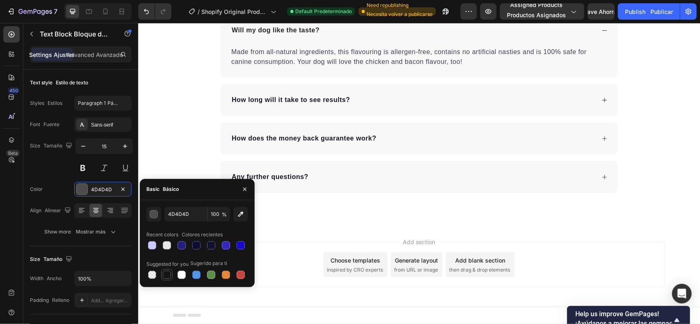
click at [168, 274] on div at bounding box center [167, 275] width 8 height 8
type input "151515"
drag, startPoint x: 502, startPoint y: 251, endPoint x: 465, endPoint y: 248, distance: 37.8
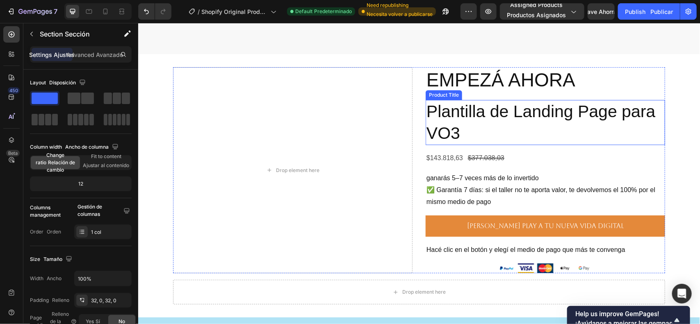
scroll to position [1179, 0]
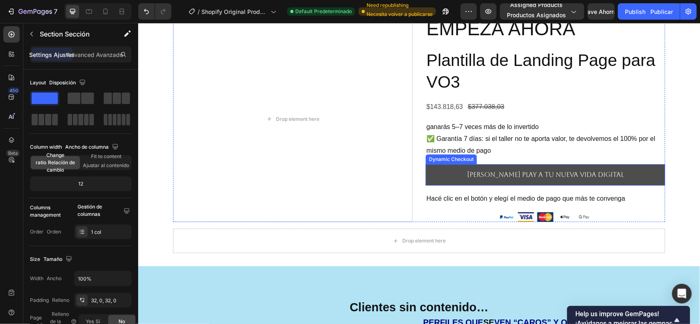
click at [604, 168] on button "[PERSON_NAME] play a tu nueva vida digital" at bounding box center [544, 175] width 239 height 22
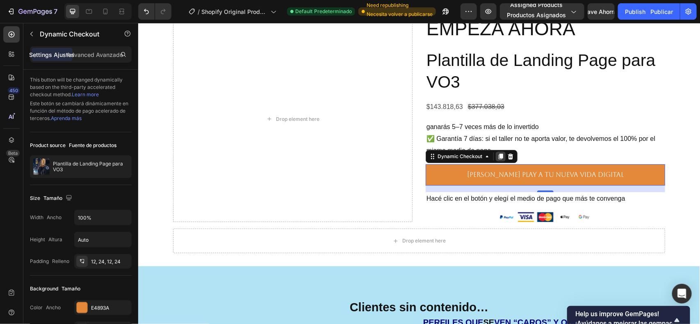
click at [498, 156] on icon at bounding box center [500, 156] width 5 height 6
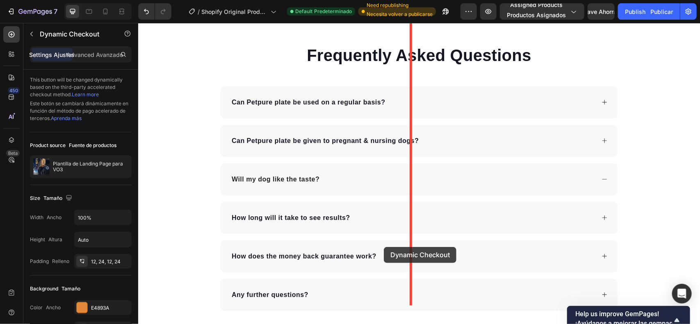
scroll to position [1962, 0]
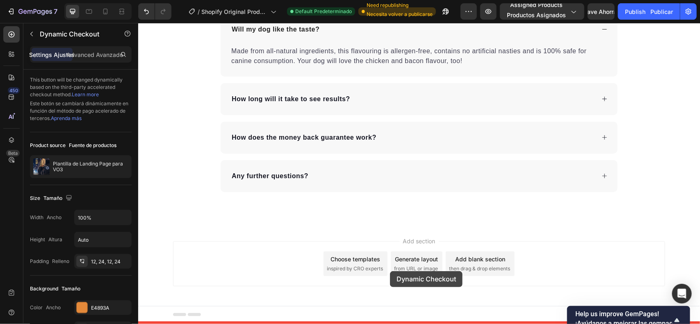
drag, startPoint x: 437, startPoint y: 170, endPoint x: 394, endPoint y: 267, distance: 106.1
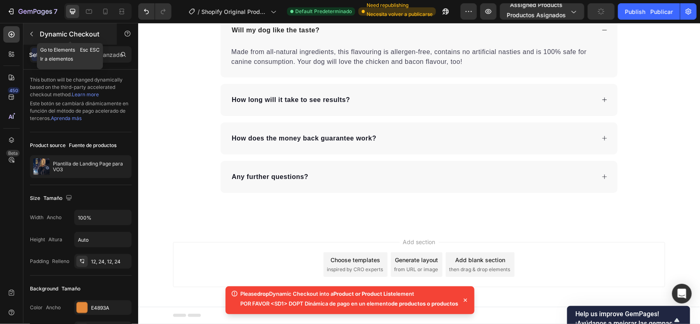
click at [34, 35] on icon "button" at bounding box center [31, 34] width 7 height 7
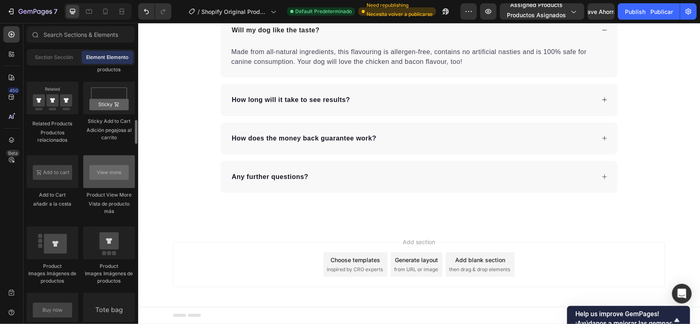
scroll to position [1128, 0]
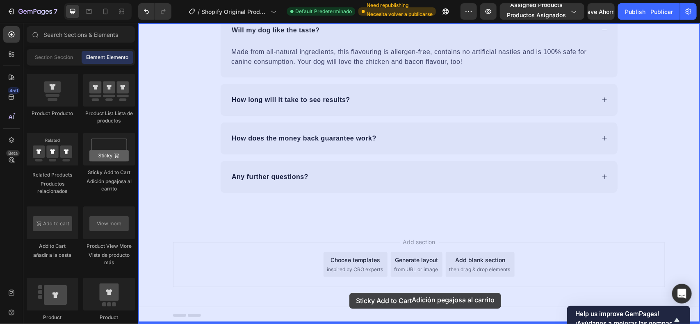
drag, startPoint x: 238, startPoint y: 183, endPoint x: 349, endPoint y: 293, distance: 155.7
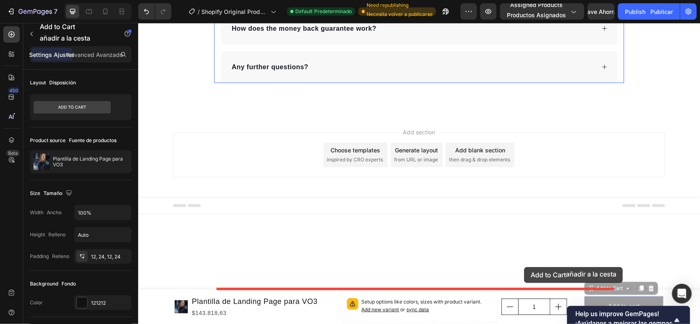
scroll to position [2023, 0]
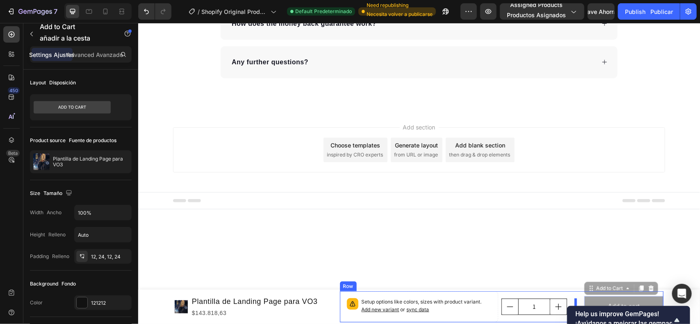
drag, startPoint x: 607, startPoint y: 301, endPoint x: 568, endPoint y: 310, distance: 39.8
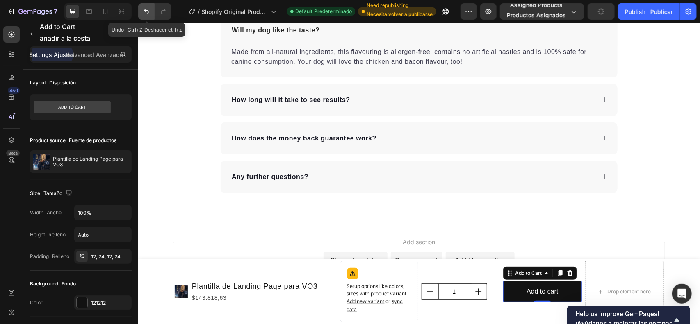
click at [145, 7] on button "Undo/Redo" at bounding box center [146, 11] width 16 height 16
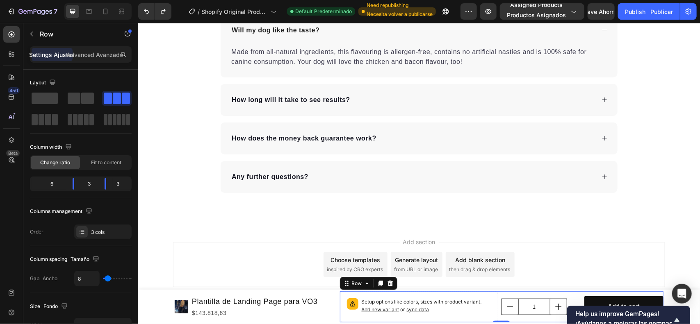
click at [513, 321] on div "1 Product Quantity" at bounding box center [540, 306] width 79 height 31
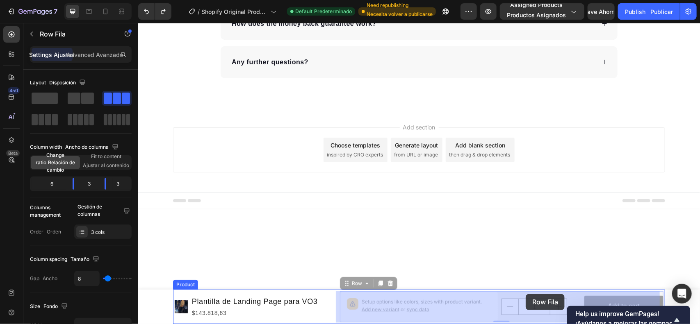
drag, startPoint x: 513, startPoint y: 321, endPoint x: 523, endPoint y: 291, distance: 31.1
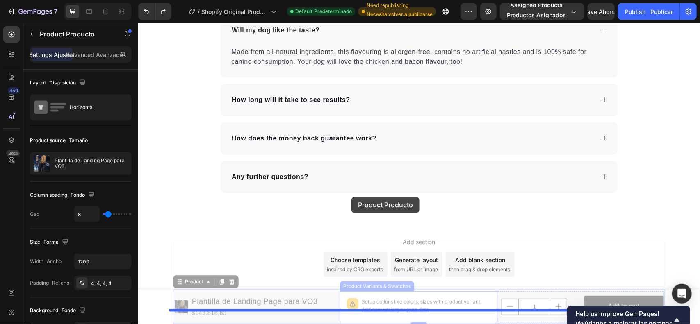
drag, startPoint x: 332, startPoint y: 322, endPoint x: 351, endPoint y: 197, distance: 126.1
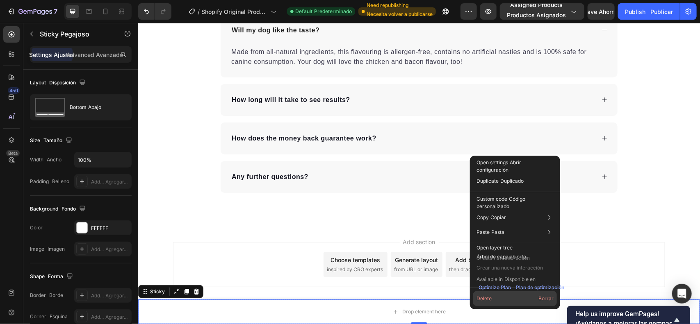
click at [488, 297] on button "Delete Borrar" at bounding box center [515, 299] width 84 height 15
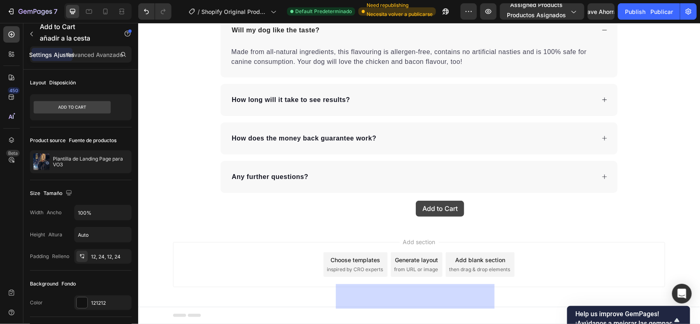
drag, startPoint x: 526, startPoint y: 205, endPoint x: 415, endPoint y: 201, distance: 111.6
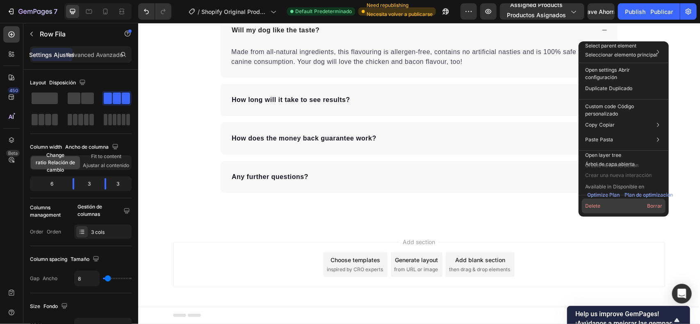
click at [589, 206] on button "Delete Borrar" at bounding box center [624, 206] width 84 height 15
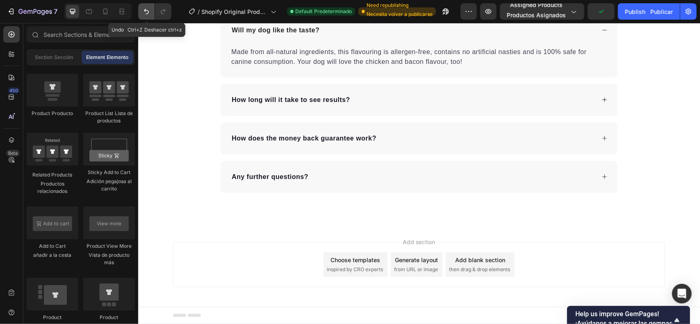
drag, startPoint x: 148, startPoint y: 9, endPoint x: 148, endPoint y: 15, distance: 5.7
click at [148, 9] on icon "Undo/Redo" at bounding box center [146, 11] width 8 height 8
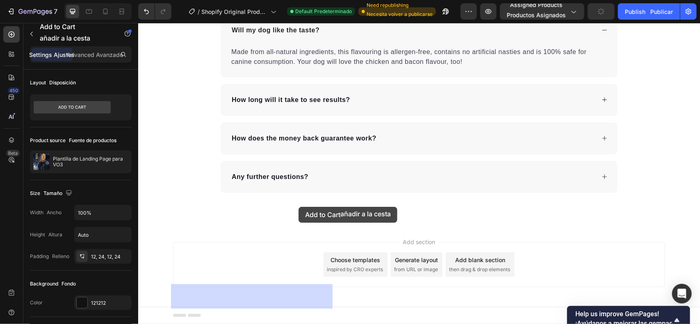
drag, startPoint x: 366, startPoint y: 208, endPoint x: 298, endPoint y: 207, distance: 68.1
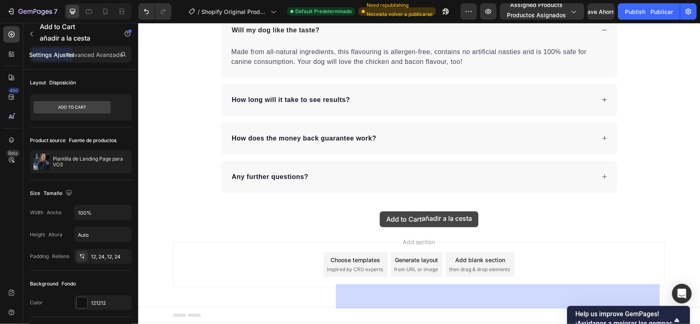
drag, startPoint x: 290, startPoint y: 213, endPoint x: 379, endPoint y: 211, distance: 89.4
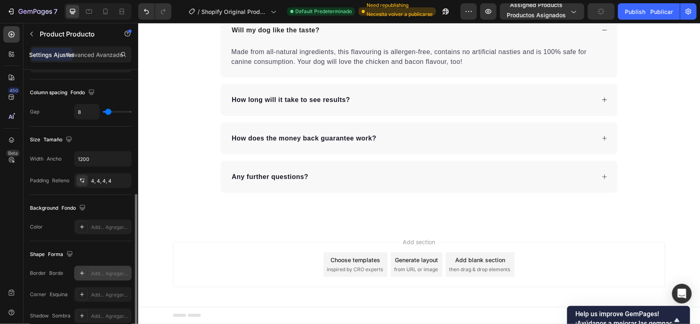
scroll to position [0, 0]
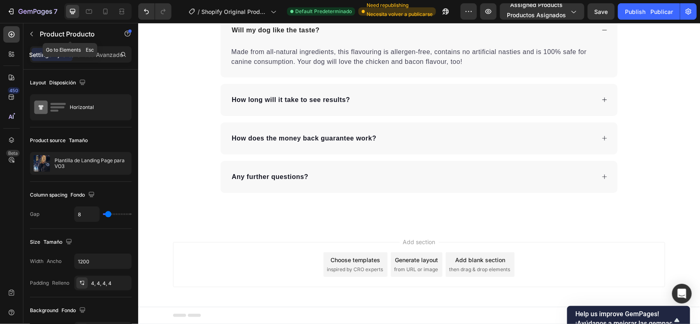
drag, startPoint x: 31, startPoint y: 29, endPoint x: 32, endPoint y: 36, distance: 7.1
click at [31, 29] on button "button" at bounding box center [31, 33] width 13 height 13
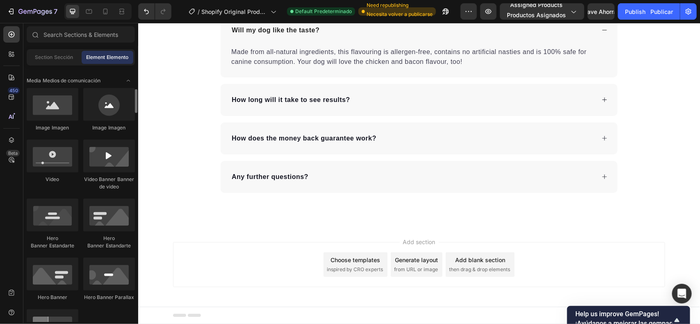
scroll to position [51, 0]
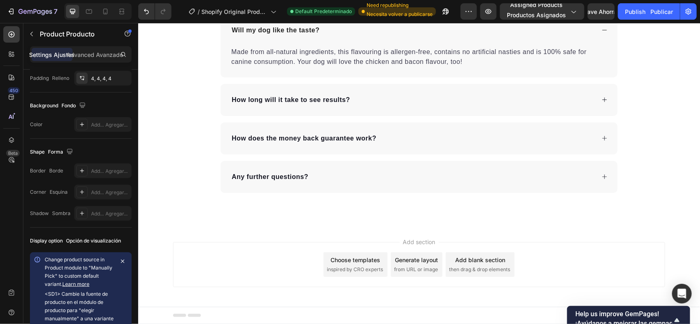
scroll to position [0, 0]
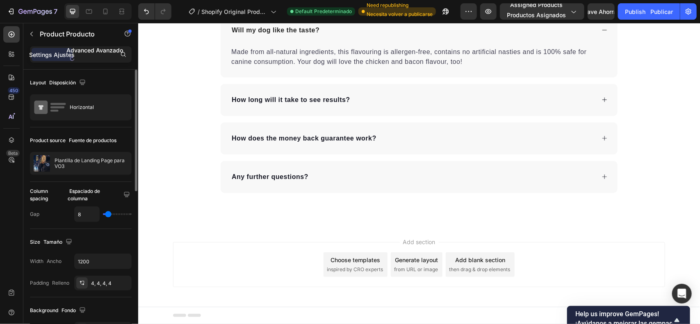
click at [105, 56] on p "Advanced Avanzado" at bounding box center [94, 54] width 57 height 17
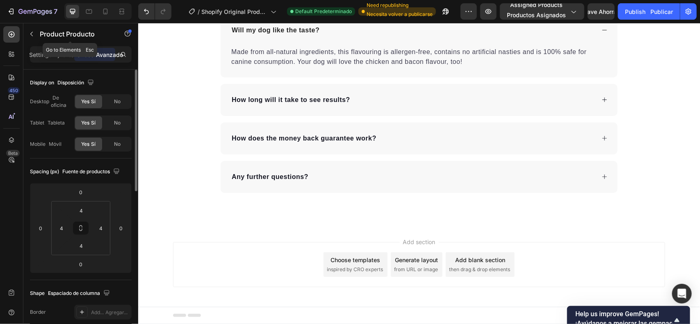
click at [58, 45] on div "Product Producto" at bounding box center [70, 34] width 94 height 23
drag, startPoint x: 57, startPoint y: 50, endPoint x: 56, endPoint y: 54, distance: 4.3
click at [57, 50] on div "Settings Ajustes" at bounding box center [52, 54] width 41 height 13
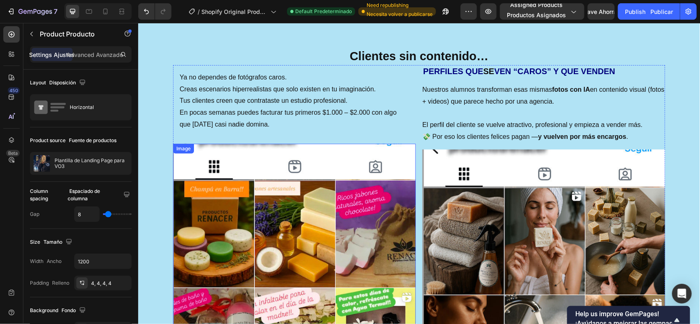
scroll to position [1151, 0]
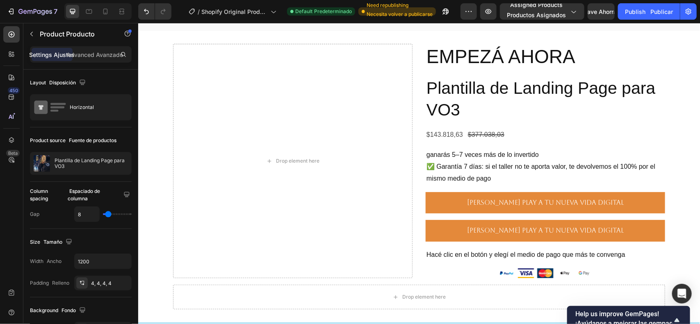
drag, startPoint x: 627, startPoint y: 235, endPoint x: 661, endPoint y: 229, distance: 33.7
click at [661, 228] on div "¡La traducción de páginas con IA ya está disponible! Haz clic aquí para configu…" at bounding box center [656, 226] width 78 height 27
click at [632, 237] on div "¡La traducción de páginas con IA ya está disponible! Haz clic aquí para configu…" at bounding box center [656, 226] width 78 height 27
click at [618, 230] on div "¡La traducción de páginas con IA ya está disponible! Haz clic aquí para configu…" at bounding box center [656, 226] width 78 height 27
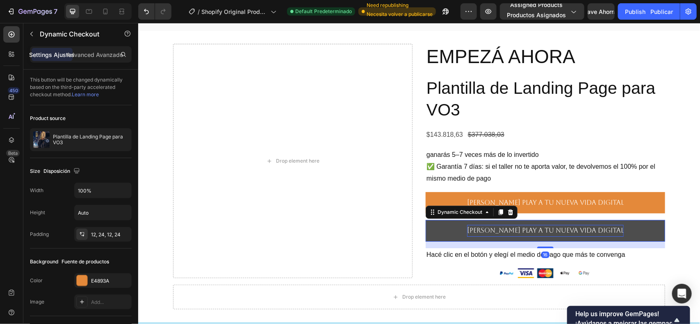
drag, startPoint x: 515, startPoint y: 230, endPoint x: 505, endPoint y: 232, distance: 10.5
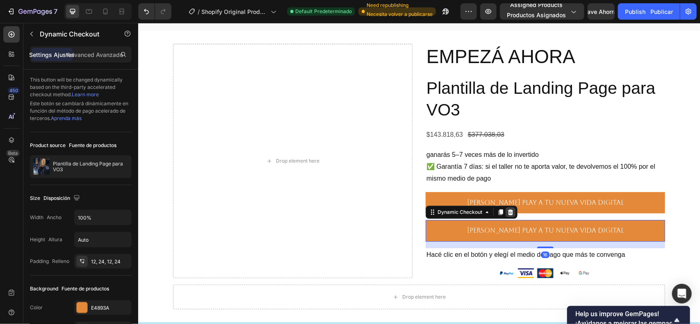
click at [507, 211] on icon at bounding box center [510, 212] width 7 height 7
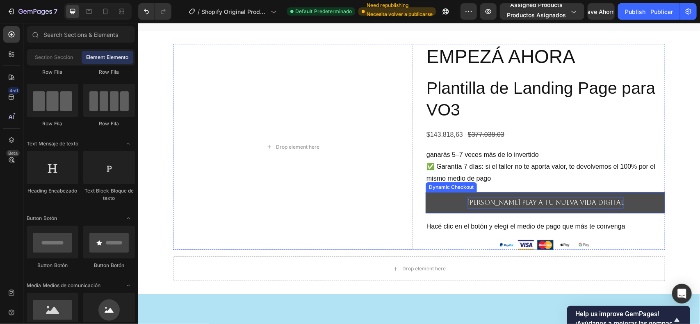
click at [492, 203] on p "[PERSON_NAME] play a tu nueva vida digital" at bounding box center [545, 203] width 157 height 12
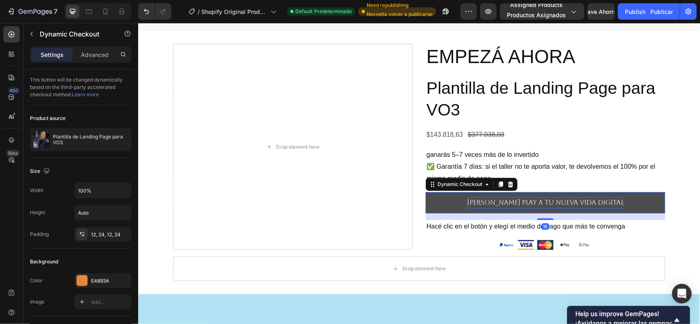
click at [493, 203] on p "[PERSON_NAME] play a tu nueva vida digital" at bounding box center [545, 203] width 157 height 12
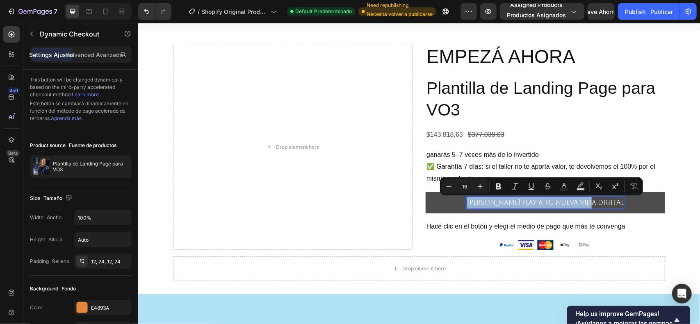
copy p "[PERSON_NAME] play a tu nueva vida digital"
click at [441, 196] on button "[PERSON_NAME] play a tu nueva vida digital" at bounding box center [544, 203] width 239 height 22
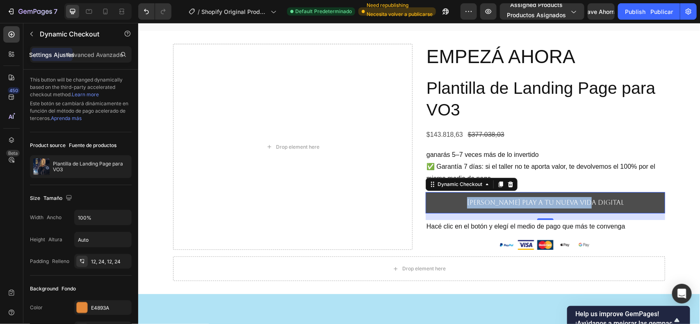
click at [440, 207] on button "[PERSON_NAME] play a tu nueva vida digital" at bounding box center [544, 203] width 239 height 22
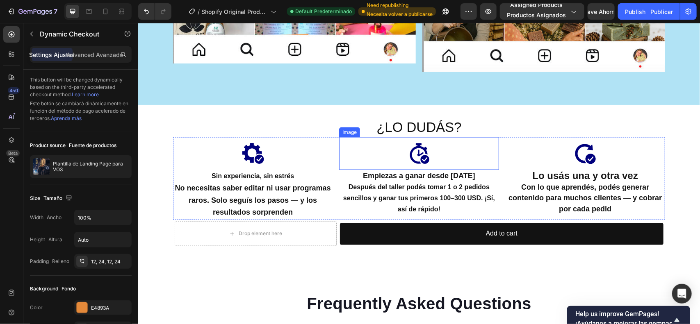
scroll to position [2074, 0]
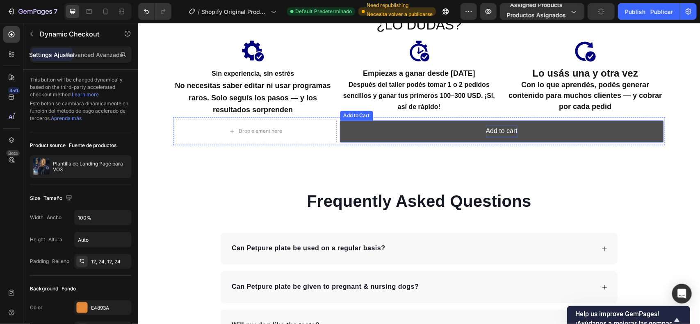
click at [500, 125] on div "Add to cart" at bounding box center [502, 131] width 32 height 12
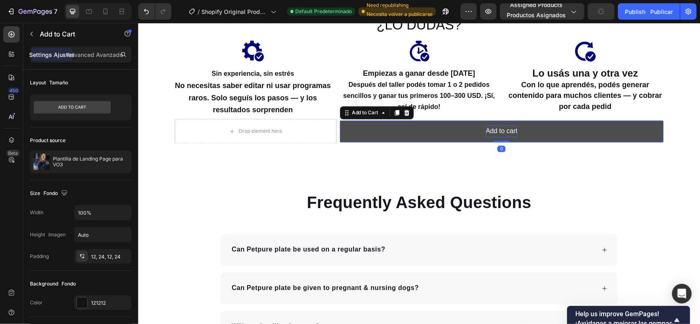
click at [500, 125] on div "Add to cart" at bounding box center [502, 131] width 32 height 12
click at [500, 125] on p "Add to cart" at bounding box center [502, 131] width 32 height 12
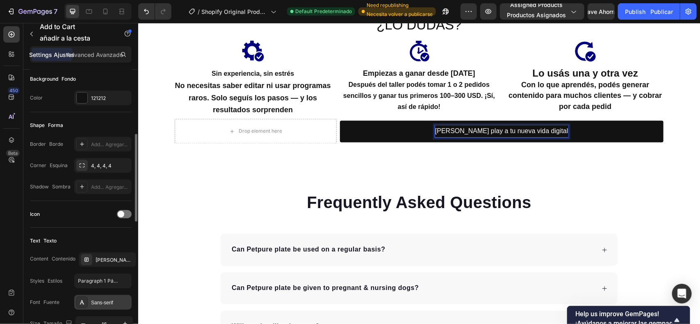
scroll to position [256, 0]
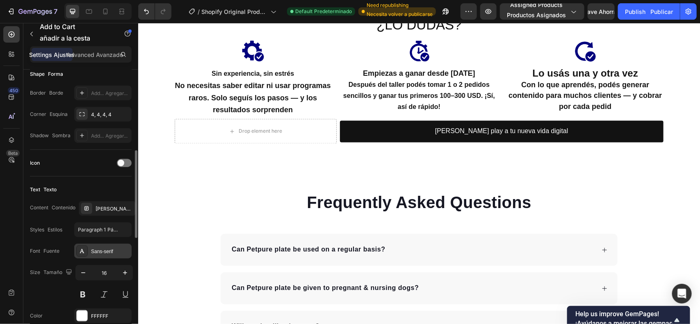
click at [108, 247] on div "Sans-serif" at bounding box center [102, 251] width 57 height 15
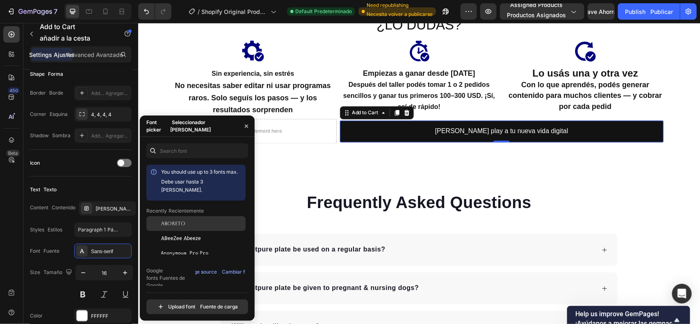
click at [189, 220] on div "Aboreto" at bounding box center [202, 223] width 83 height 7
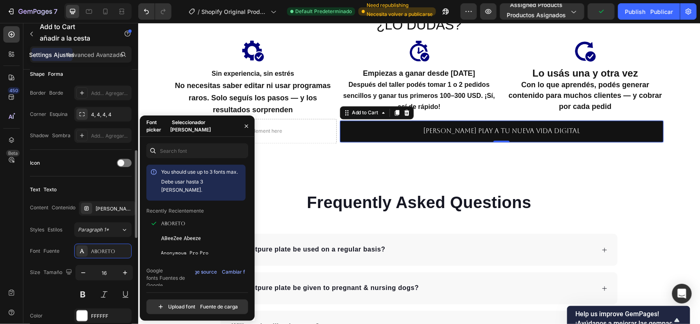
click at [75, 192] on div "Text Texto" at bounding box center [81, 189] width 102 height 13
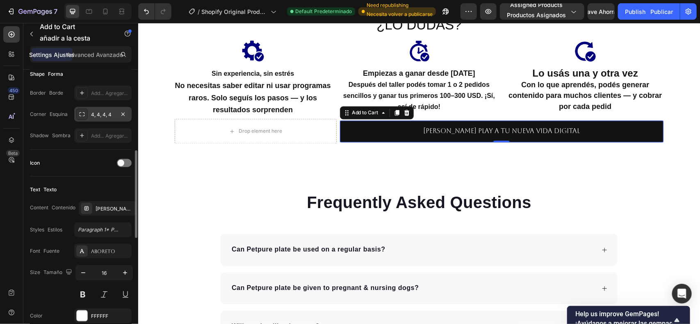
scroll to position [154, 0]
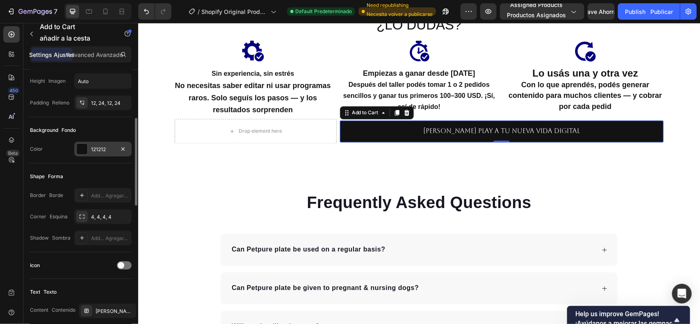
click at [84, 148] on div at bounding box center [82, 149] width 11 height 11
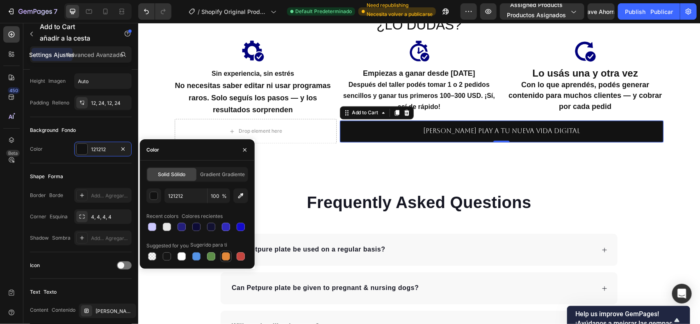
click at [225, 257] on div at bounding box center [226, 257] width 8 height 8
type input "E4893A"
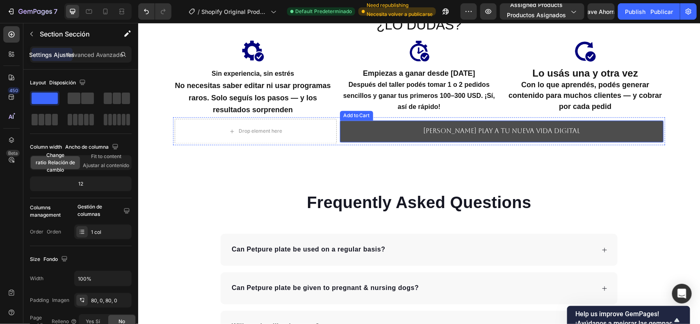
scroll to position [1971, 0]
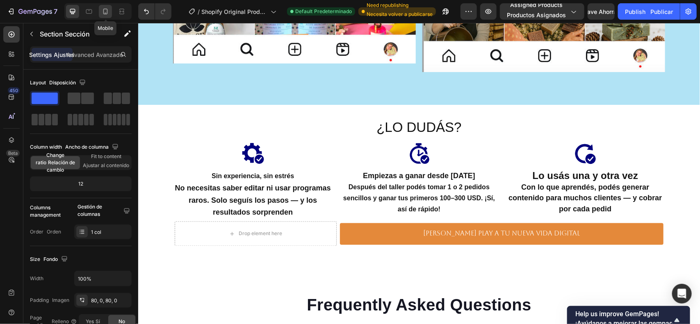
click at [107, 11] on icon at bounding box center [105, 11] width 8 height 8
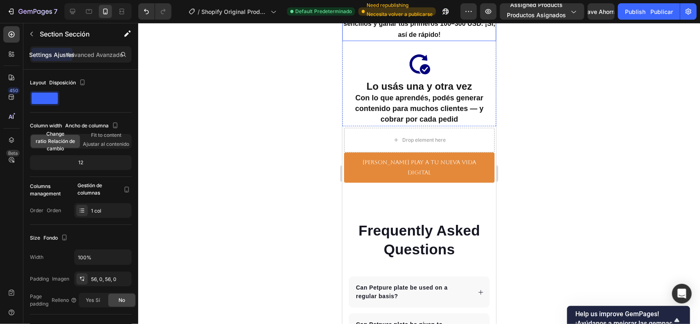
scroll to position [2530, 0]
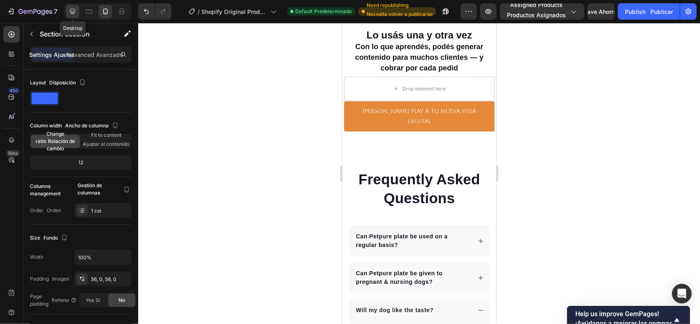
click at [71, 9] on icon at bounding box center [72, 11] width 8 height 8
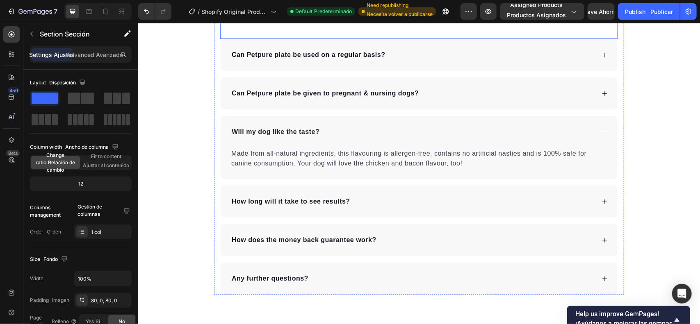
scroll to position [2114, 0]
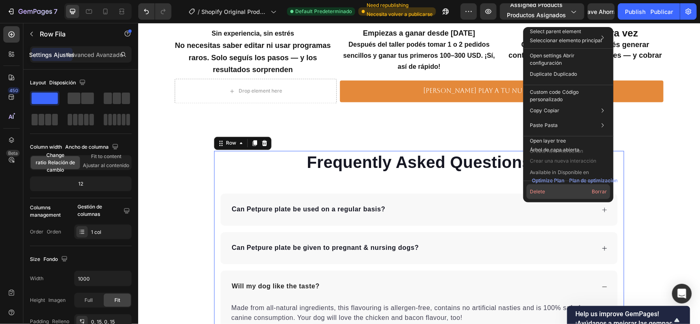
click at [573, 194] on button "Delete Borrar" at bounding box center [569, 192] width 84 height 15
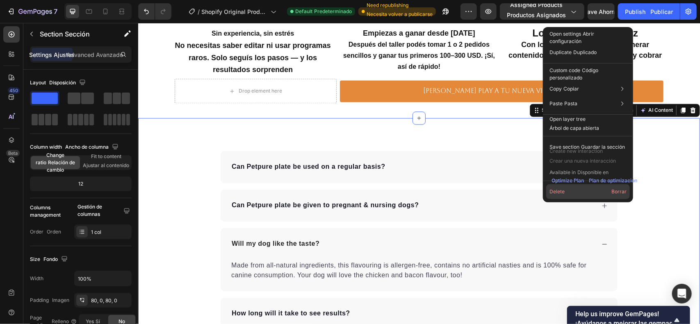
click at [563, 191] on button "Delete Borrar" at bounding box center [588, 192] width 84 height 15
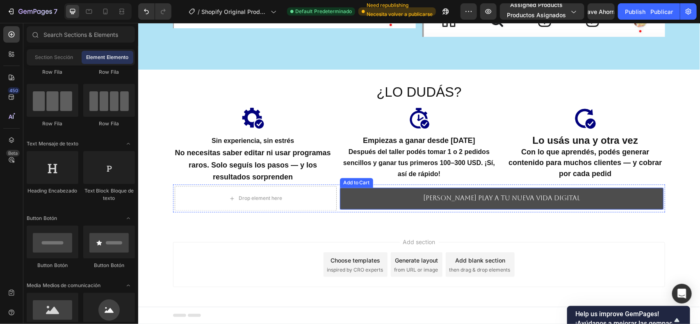
scroll to position [2006, 0]
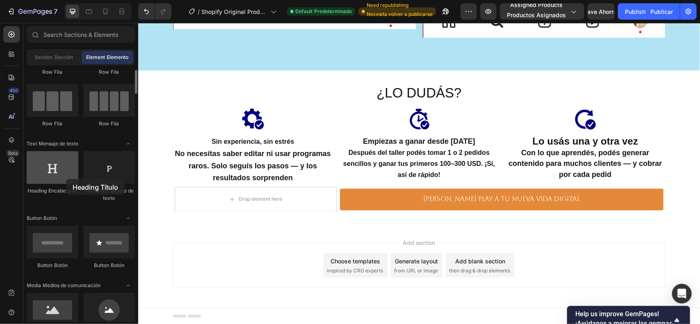
click at [66, 179] on div at bounding box center [53, 167] width 52 height 33
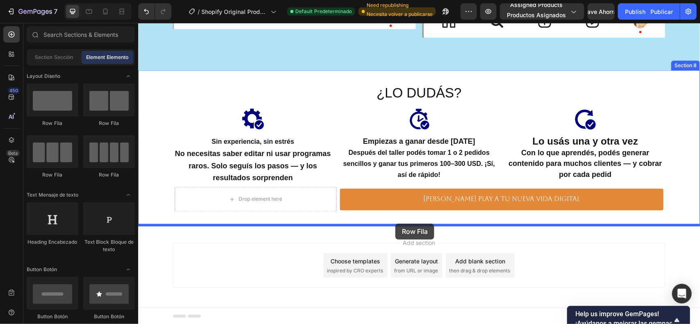
drag, startPoint x: 235, startPoint y: 178, endPoint x: 395, endPoint y: 224, distance: 166.1
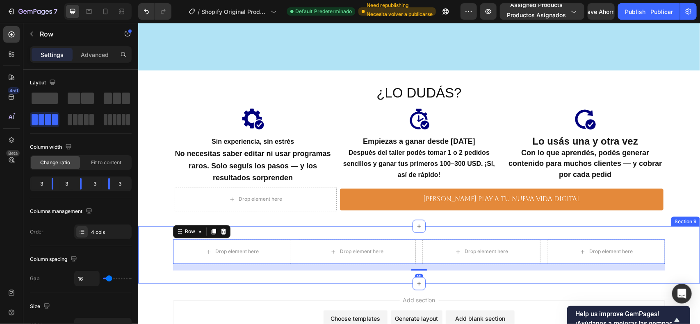
scroll to position [2063, 0]
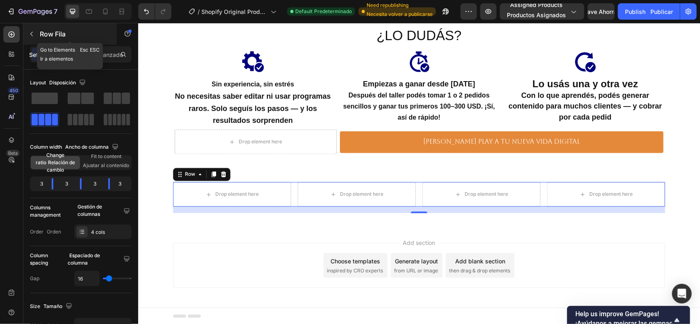
click at [29, 33] on icon "button" at bounding box center [31, 34] width 7 height 7
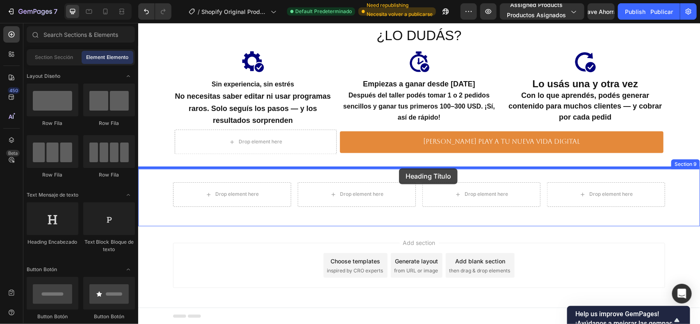
drag, startPoint x: 236, startPoint y: 250, endPoint x: 399, endPoint y: 168, distance: 181.9
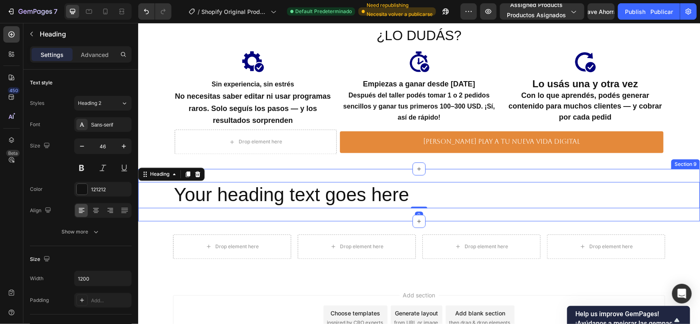
scroll to position [2114, 0]
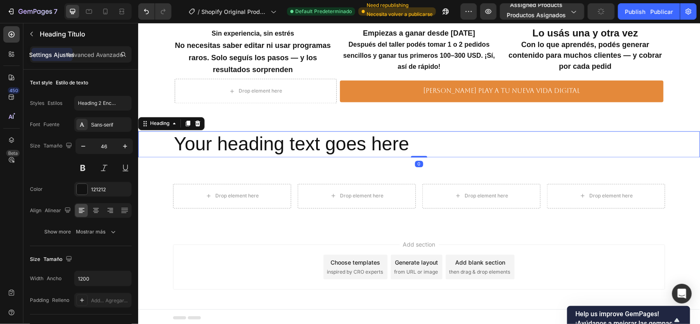
click at [447, 140] on h2 "Your heading text goes here" at bounding box center [419, 144] width 492 height 26
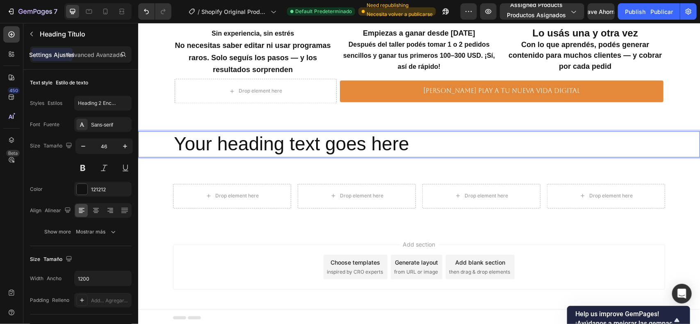
click at [440, 138] on p "Your heading text goes here" at bounding box center [418, 144] width 490 height 25
click at [441, 138] on p "Your heading text goes here" at bounding box center [418, 144] width 490 height 25
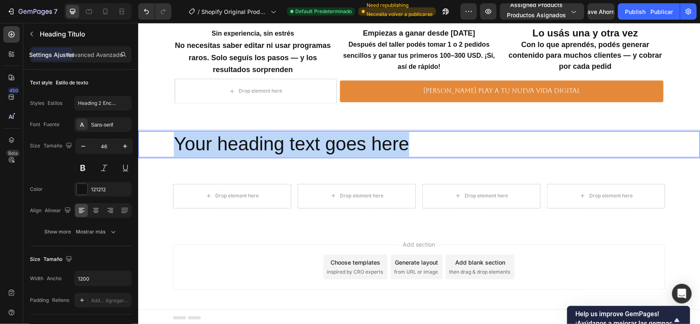
click at [441, 138] on p "Your heading text goes here" at bounding box center [418, 144] width 490 height 25
click at [442, 138] on p "Your heading text goes here" at bounding box center [418, 144] width 490 height 25
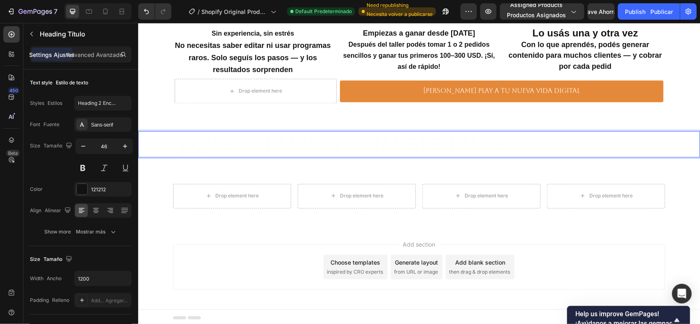
click at [303, 142] on strong "¿QUÉ TE LLEVÁS CON ESTE TALLER?" at bounding box center [355, 143] width 353 height 21
click at [304, 141] on strong "¿QUÉ TE LLEVÁS CON ESTE TALLER?" at bounding box center [355, 143] width 353 height 21
click at [300, 144] on strong "¿QUÉ TE LLEVÁS CON ESTE TALLER?" at bounding box center [355, 143] width 353 height 21
click at [277, 144] on strong "¿QUÉ TE LLEVÁS CON ESTE TALLER?" at bounding box center [355, 143] width 353 height 21
drag, startPoint x: 298, startPoint y: 144, endPoint x: 353, endPoint y: 151, distance: 55.9
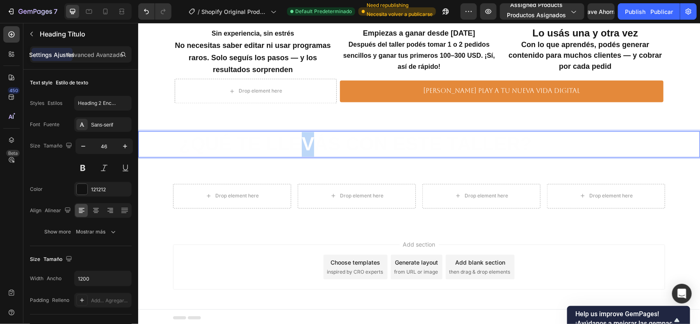
click at [324, 148] on strong "¿QUÉ TE LLEVÁS CON ESTE TALLER?" at bounding box center [355, 143] width 353 height 21
drag, startPoint x: 354, startPoint y: 151, endPoint x: 360, endPoint y: 153, distance: 6.4
click at [356, 152] on strong "¿QUÉ TE LLEVÁS CON ESTE TALLER?" at bounding box center [355, 143] width 353 height 21
click at [361, 144] on strong "¿QUÉ TE LLEVÁS CON ESTE TALLER?" at bounding box center [355, 143] width 353 height 21
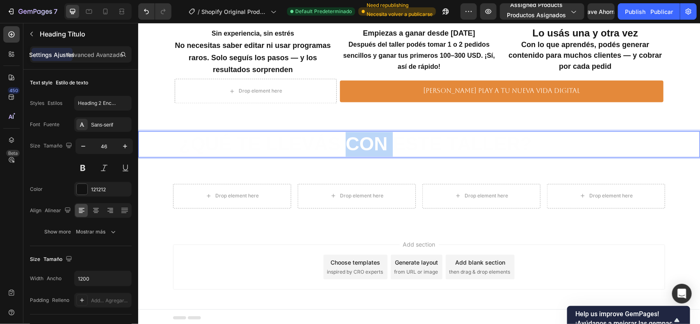
click at [357, 144] on strong "¿QUÉ TE LLEVÁS CON ESTE TALLER?" at bounding box center [355, 143] width 353 height 21
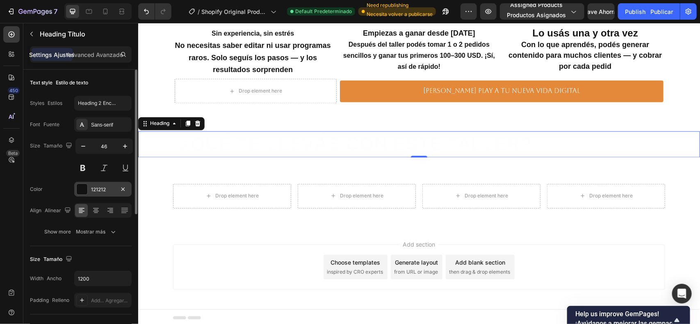
click at [79, 189] on div at bounding box center [82, 189] width 11 height 11
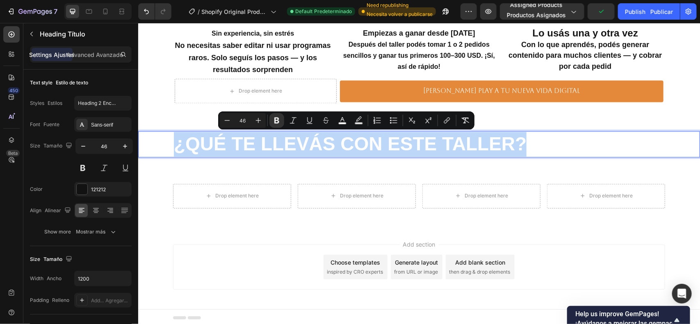
drag, startPoint x: 497, startPoint y: 141, endPoint x: 153, endPoint y: 146, distance: 343.7
click at [153, 146] on div "¿QUÉ TE LLEVÁS CON ESTE TALLER?" at bounding box center [419, 144] width 562 height 26
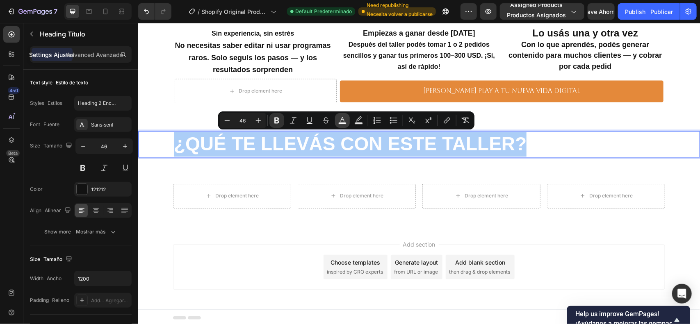
click at [337, 120] on button "color" at bounding box center [342, 120] width 15 height 15
type input "FEFEFE"
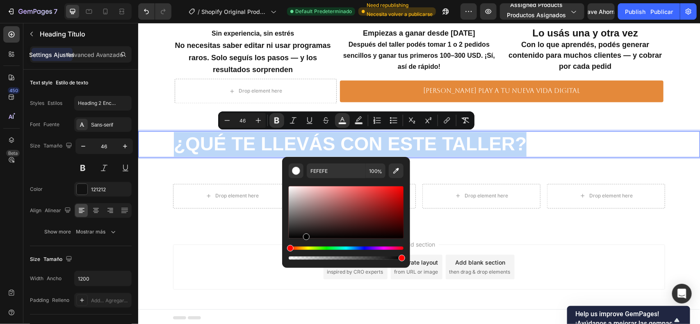
type input "000000"
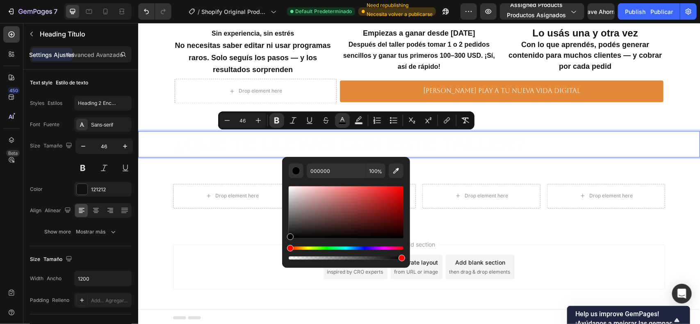
drag, startPoint x: 291, startPoint y: 189, endPoint x: 306, endPoint y: 250, distance: 62.4
click at [306, 250] on div "Editor contextual toolbar" at bounding box center [346, 223] width 115 height 77
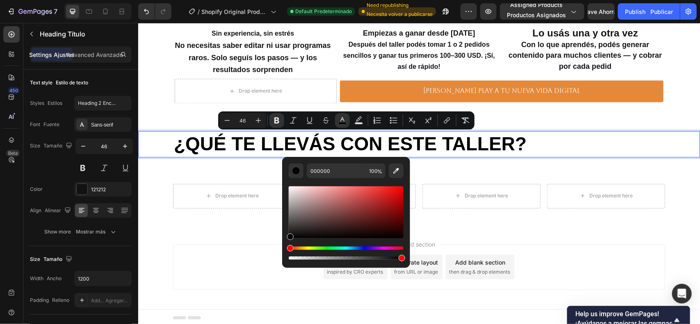
click at [575, 149] on p "¿QUÉ TE LLEVÁS CON ESTE TALLER?" at bounding box center [418, 144] width 490 height 25
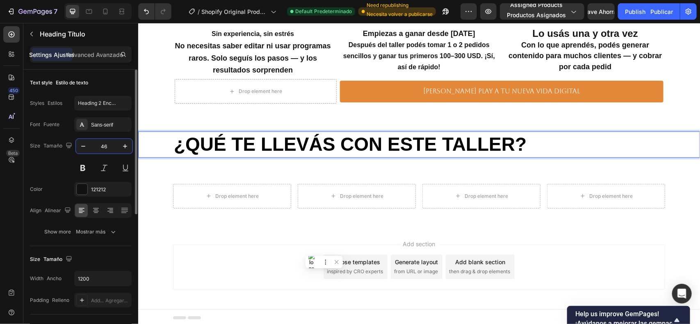
click at [107, 146] on input "46" at bounding box center [104, 146] width 27 height 15
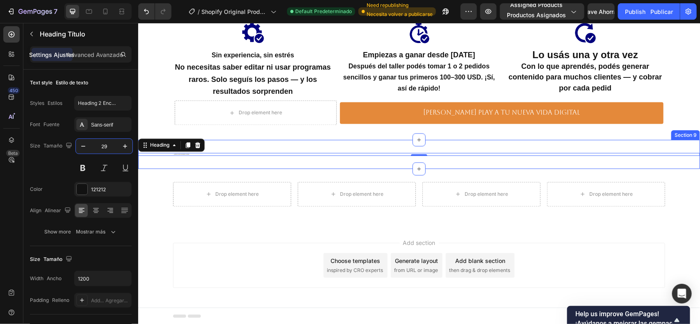
scroll to position [2107, 0]
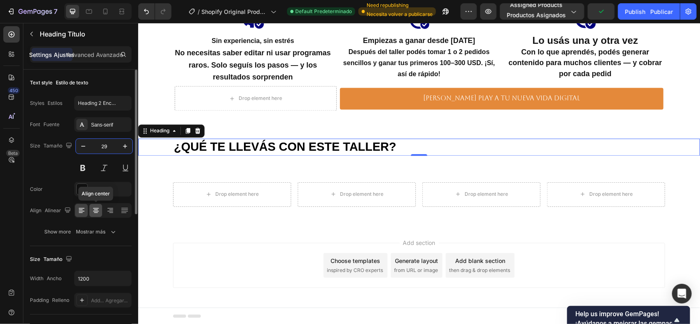
type input "29"
click at [94, 212] on icon at bounding box center [96, 211] width 8 height 8
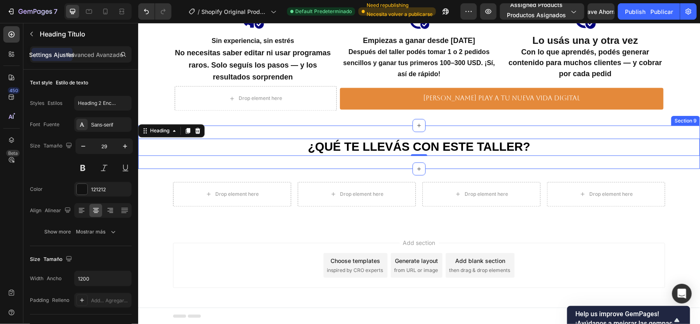
click at [690, 132] on div "⁠⁠⁠⁠⁠⁠⁠ ¿QUÉ TE LLEVÁS CON ESTE TALLER? Heading 0 Section 9" at bounding box center [419, 146] width 562 height 43
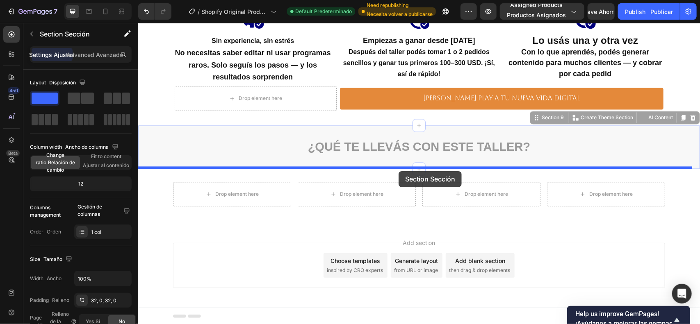
drag, startPoint x: 524, startPoint y: 117, endPoint x: 398, endPoint y: 171, distance: 137.0
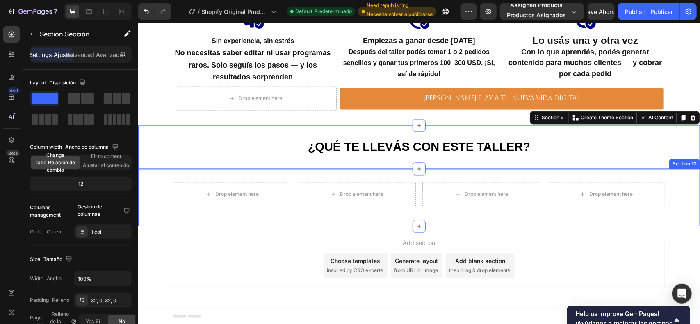
click at [180, 217] on div "Drop element here Drop element here Drop element here Drop element here Row Sec…" at bounding box center [419, 197] width 562 height 57
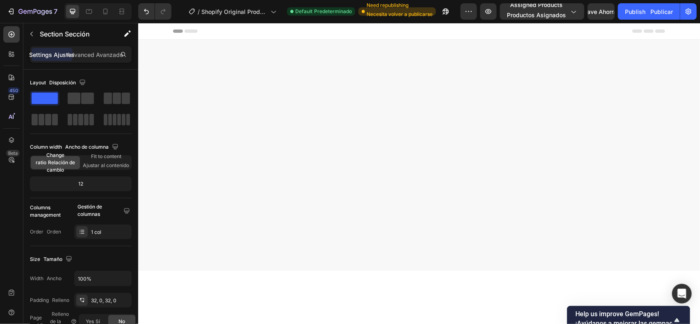
scroll to position [2107, 0]
